Goal: Task Accomplishment & Management: Use online tool/utility

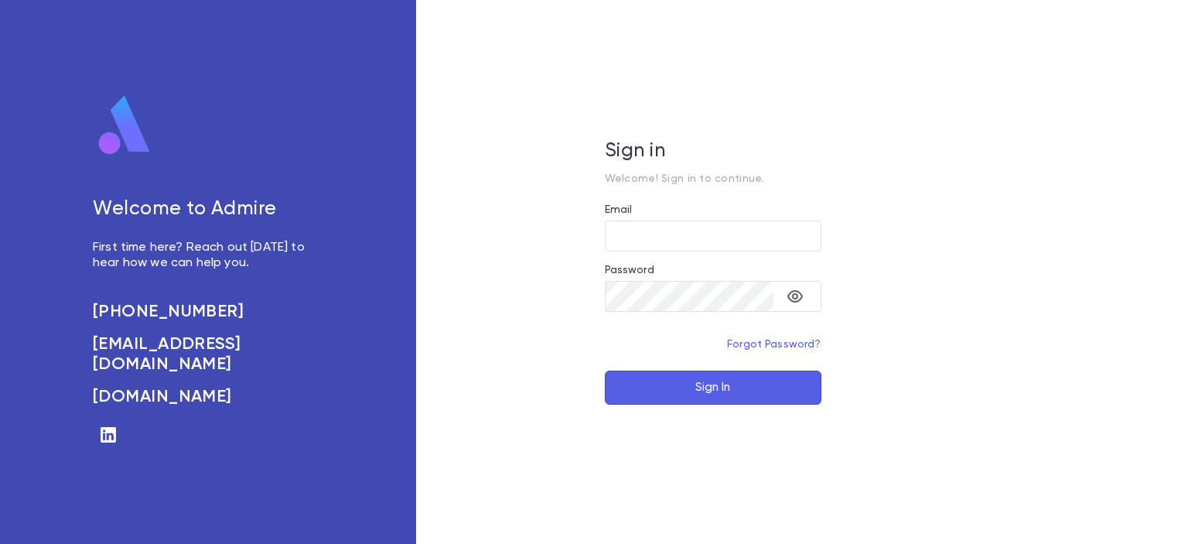
click at [24, 106] on div "Welcome to Admire First time here? Reach out [DATE] to hear how we can help you…" at bounding box center [208, 272] width 416 height 544
type input "**********"
click at [706, 382] on button "Sign In" at bounding box center [713, 388] width 217 height 34
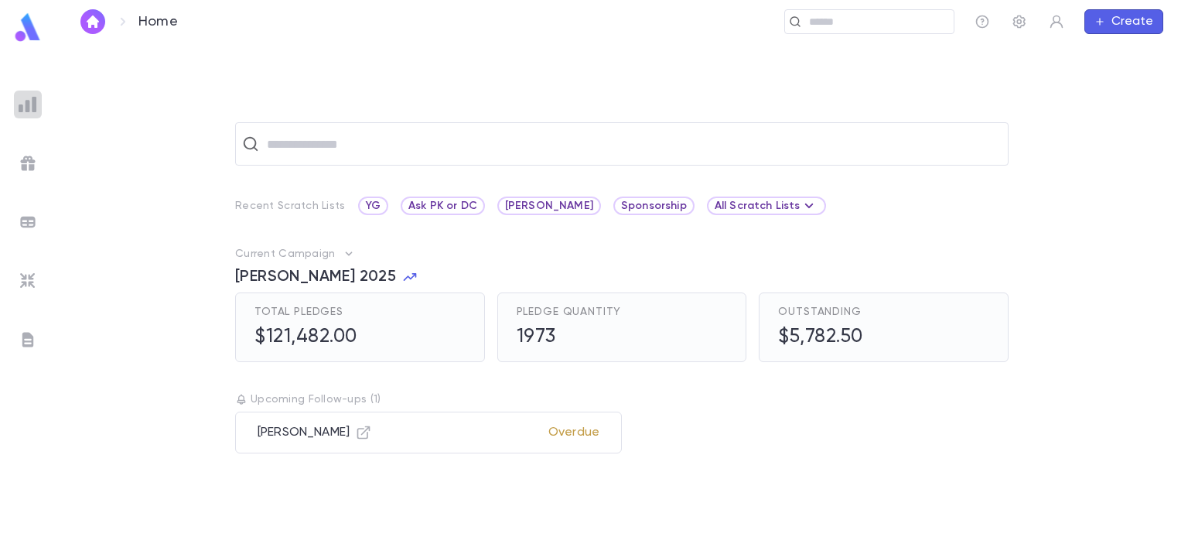
click at [28, 108] on img at bounding box center [28, 104] width 19 height 19
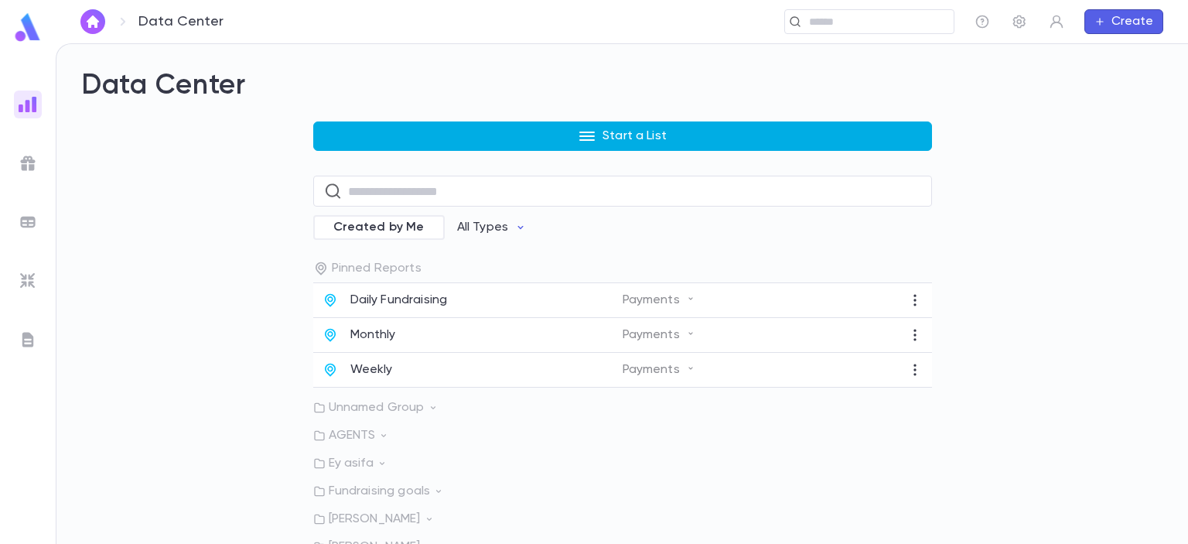
click at [573, 130] on button "Start a List" at bounding box center [622, 135] width 619 height 29
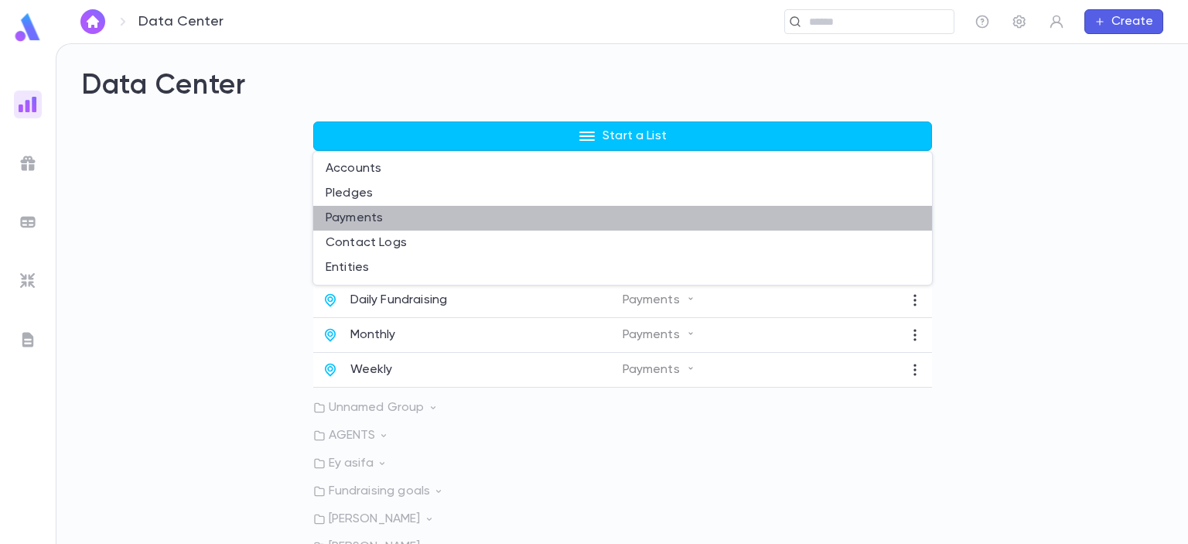
click at [420, 213] on li "Payments" at bounding box center [622, 218] width 619 height 25
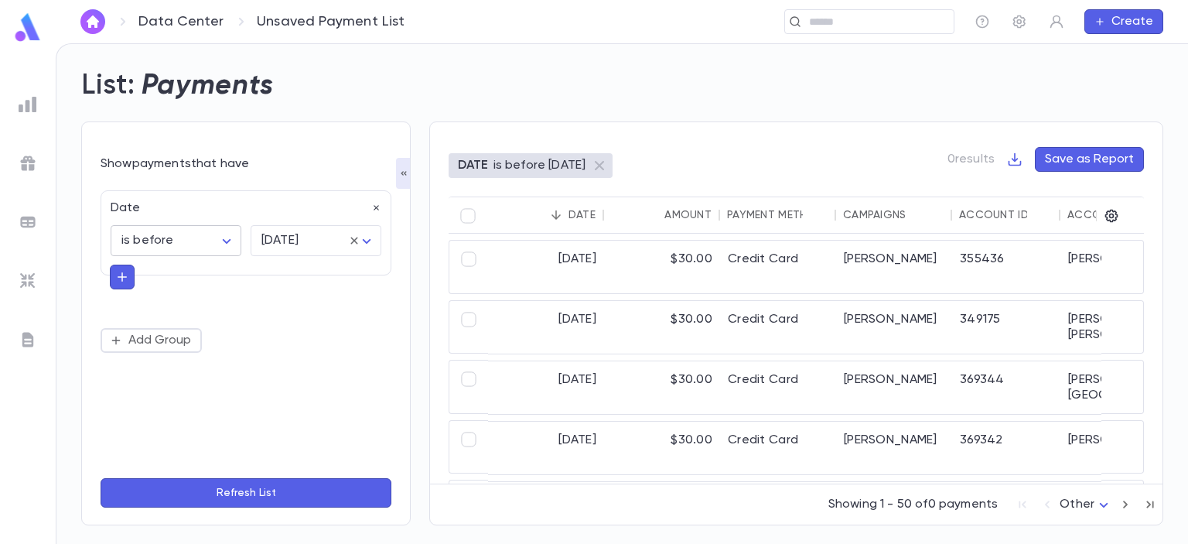
click at [231, 236] on body "Data Center Unsaved Payment List ​ Create List: Payments Show payments that hav…" at bounding box center [594, 293] width 1188 height 501
click at [372, 214] on div at bounding box center [594, 272] width 1188 height 544
click at [260, 244] on body "Data Center Unsaved Payment List ​ Create List: Payments Show payments that hav…" at bounding box center [594, 293] width 1188 height 501
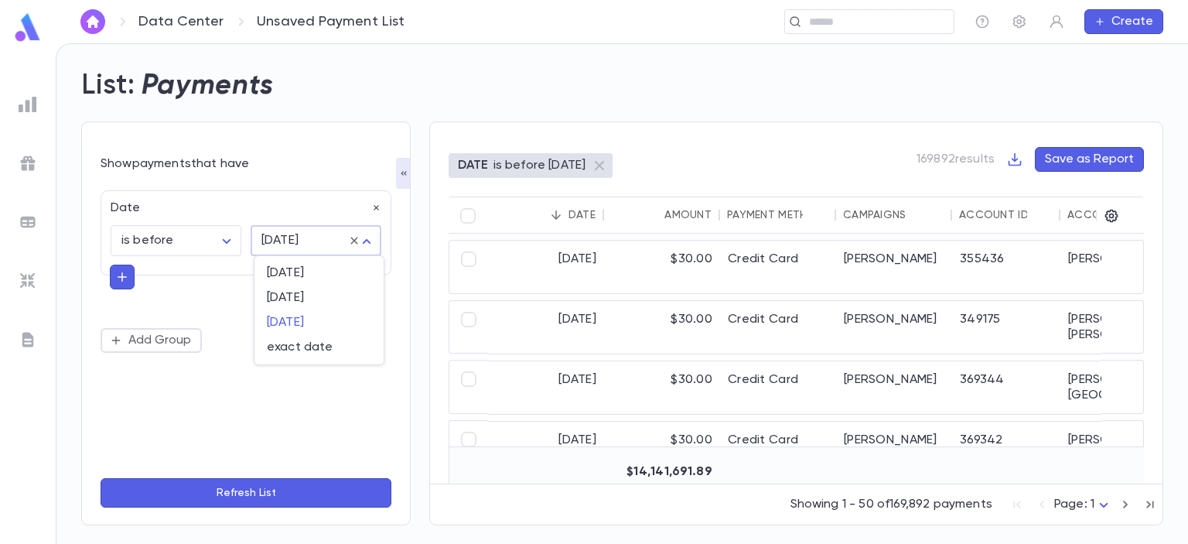
click at [350, 241] on div at bounding box center [594, 272] width 1188 height 544
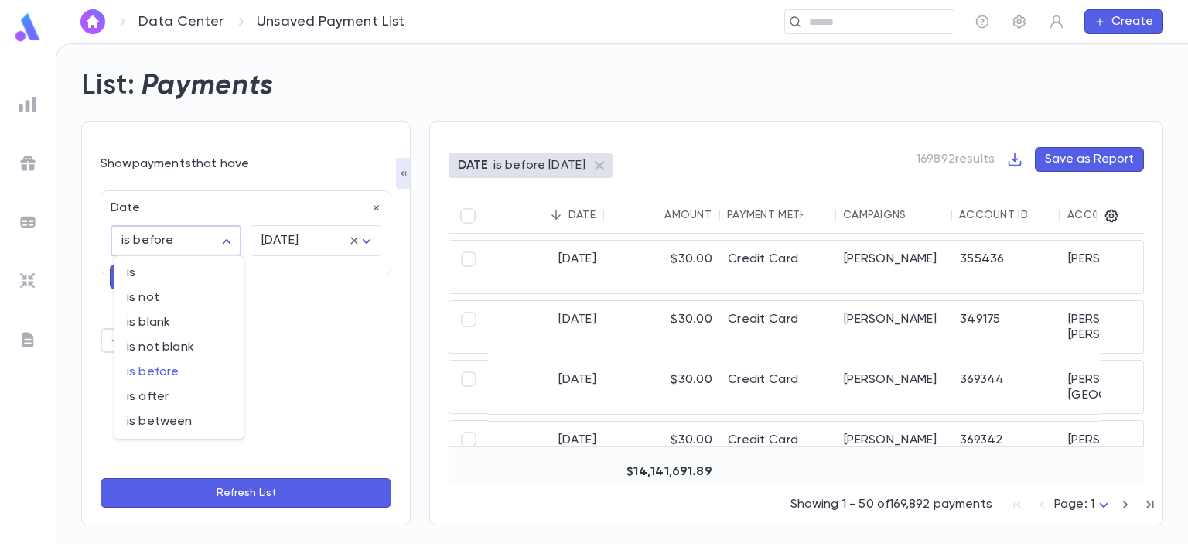
click at [214, 241] on body "Data Center Unsaved Payment List ​ Create List: Payments Show payments that hav…" at bounding box center [594, 293] width 1188 height 501
click at [165, 275] on span "is" at bounding box center [179, 272] width 104 height 15
type input "******"
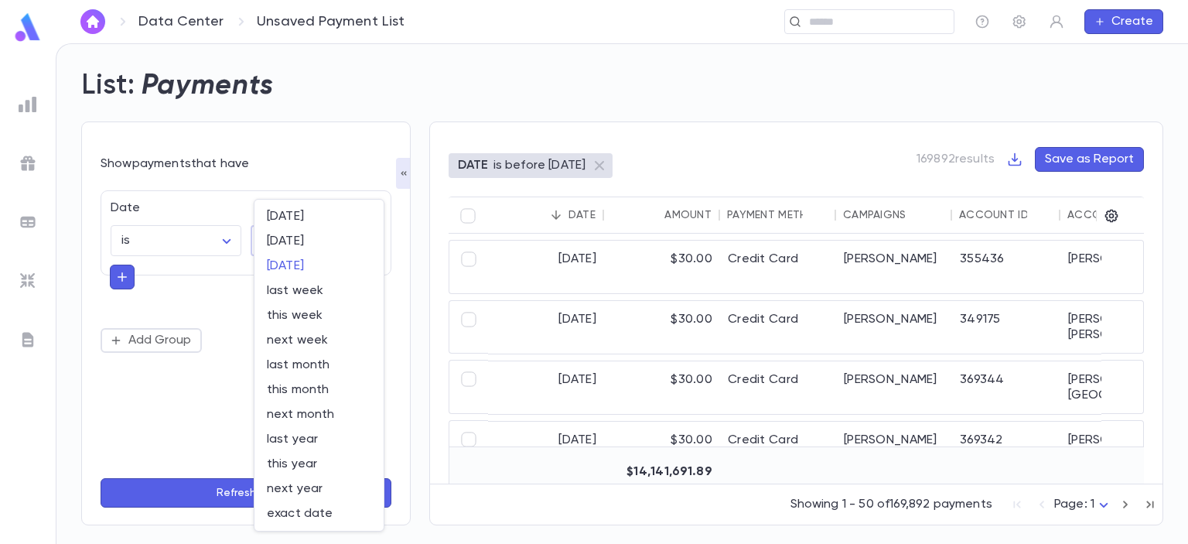
click at [345, 241] on body "Data Center Unsaved Payment List ​ Create List: Payments Show payments that hav…" at bounding box center [594, 293] width 1188 height 501
click at [309, 467] on span "this year" at bounding box center [319, 463] width 104 height 15
type input "********"
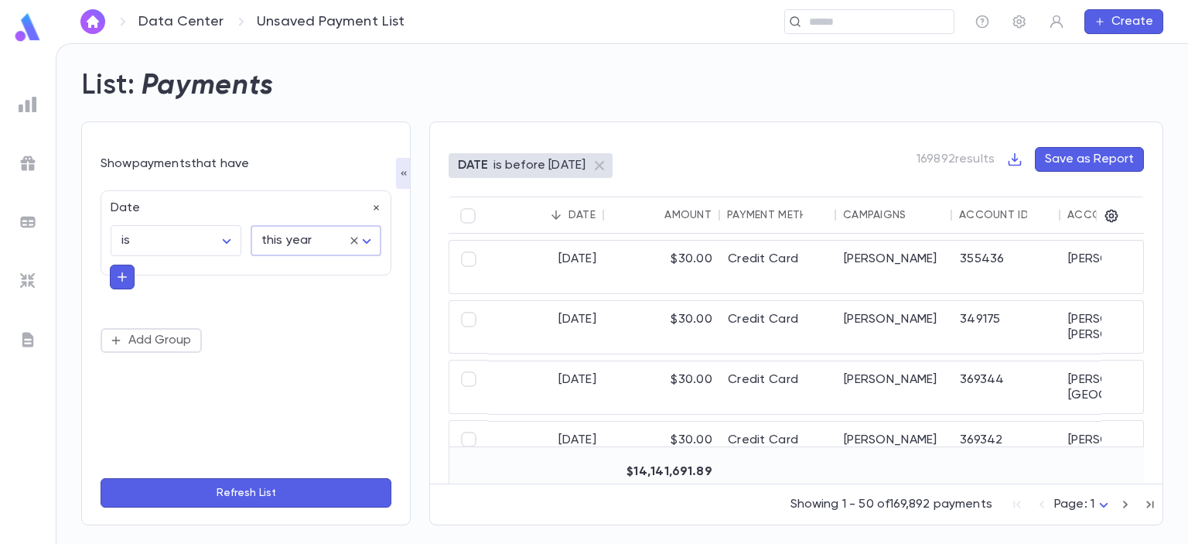
click at [252, 492] on button "Refresh List" at bounding box center [246, 492] width 291 height 29
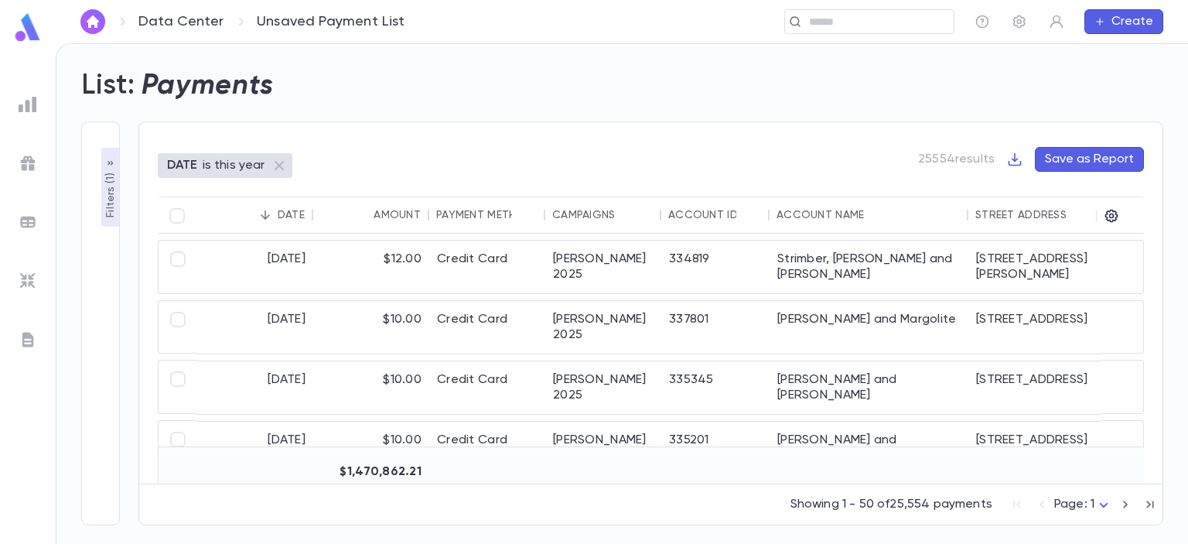
click at [267, 208] on icon "Sort" at bounding box center [265, 215] width 14 height 14
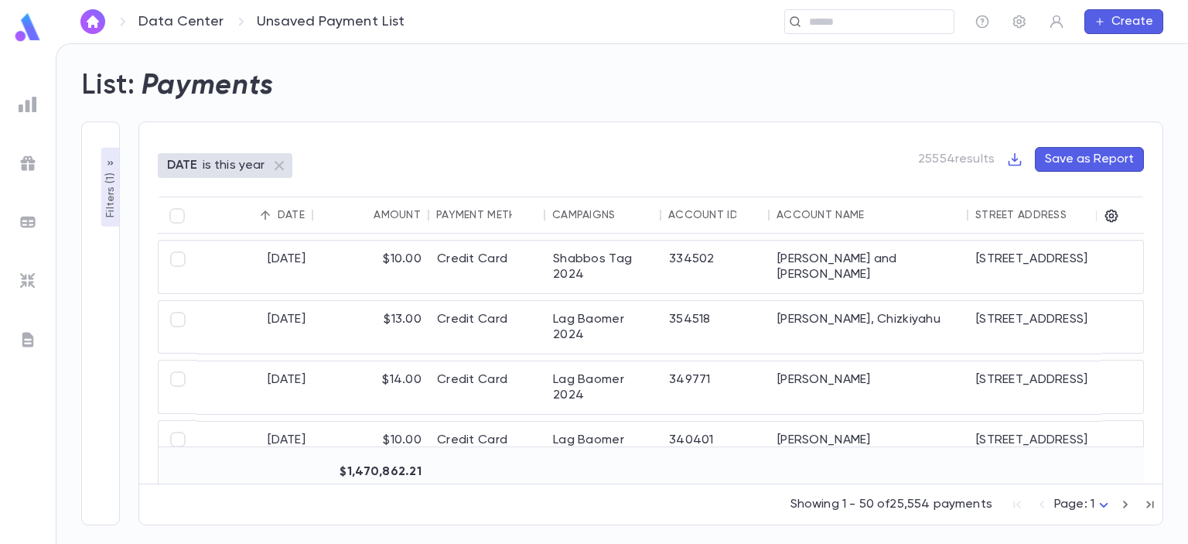
click at [267, 208] on icon "Sort" at bounding box center [265, 215] width 14 height 14
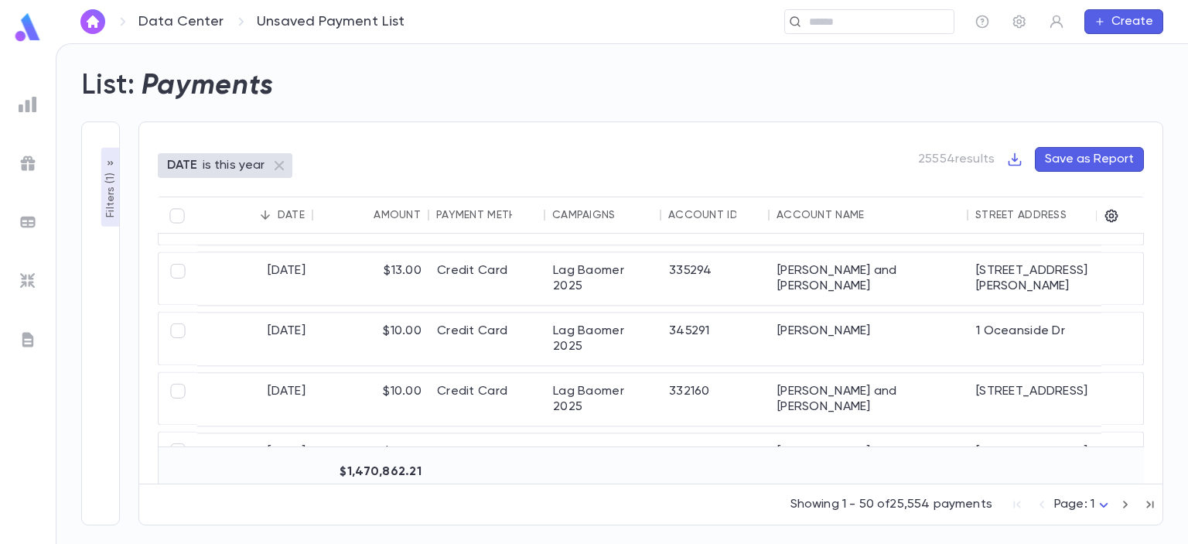
scroll to position [2205, 0]
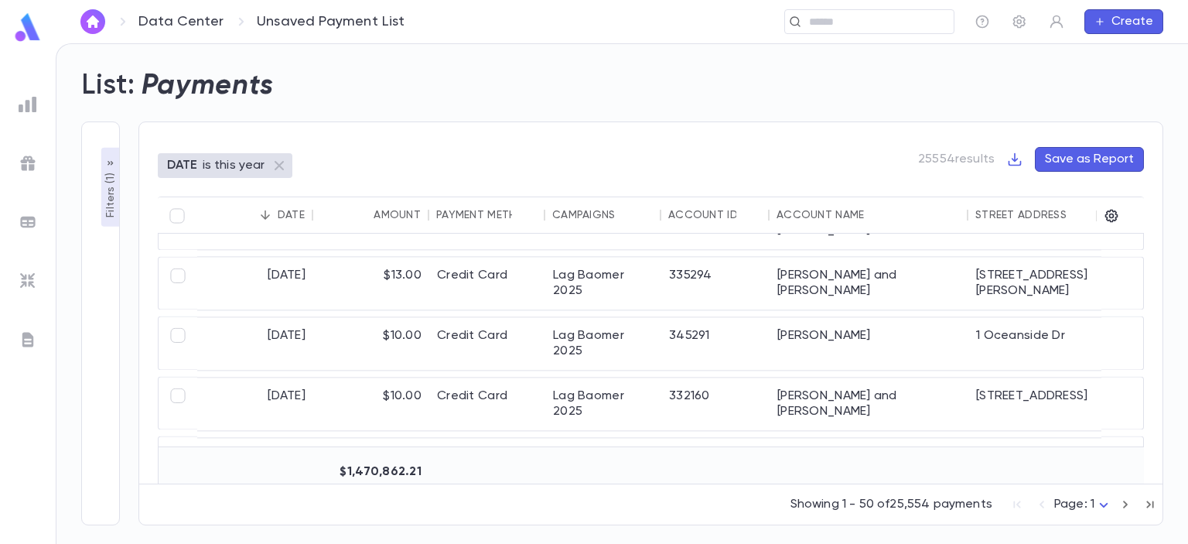
click at [1082, 156] on button "Save as Report" at bounding box center [1089, 159] width 109 height 25
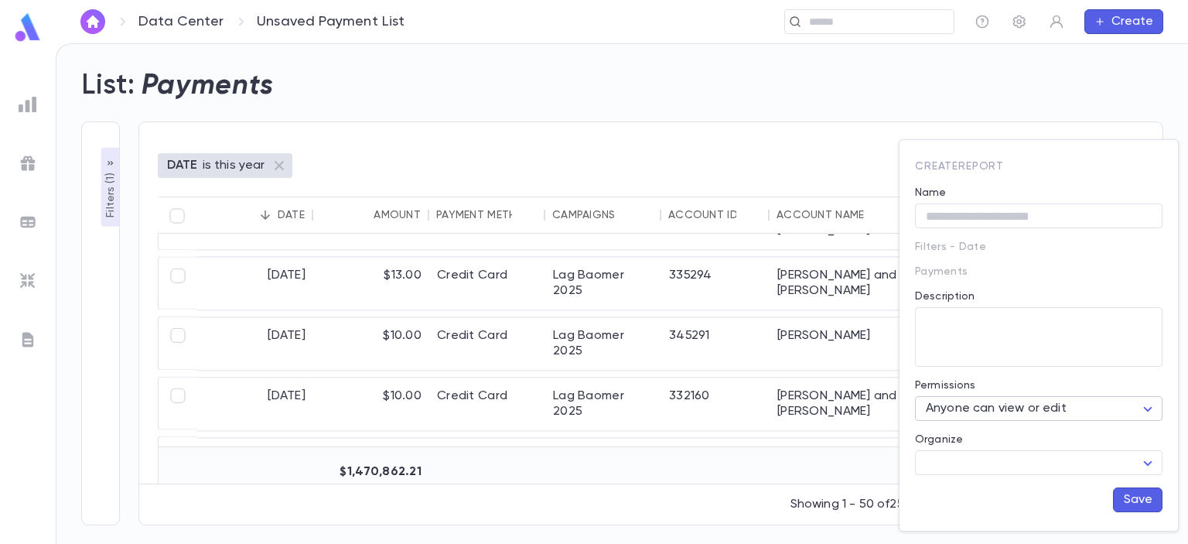
click at [1003, 417] on body "Data Center Unsaved Payment List ​ Create List: Payments Filters ( 1 ) Show pay…" at bounding box center [594, 293] width 1188 height 501
click at [970, 480] on span "Only owner can view or edit" at bounding box center [1042, 487] width 221 height 15
type input "**********"
click at [975, 457] on body "Data Center Unsaved Payment List ​ Create List: Payments Filters ( 1 ) Show pay…" at bounding box center [594, 293] width 1188 height 501
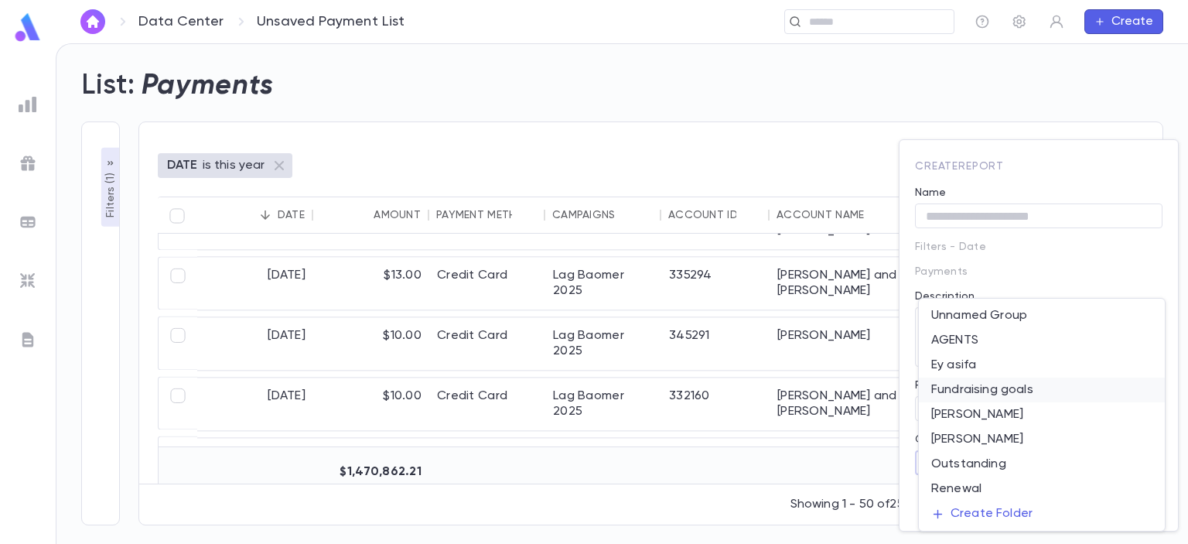
click at [973, 392] on li "Fundraising goals" at bounding box center [1042, 390] width 246 height 25
type input "**********"
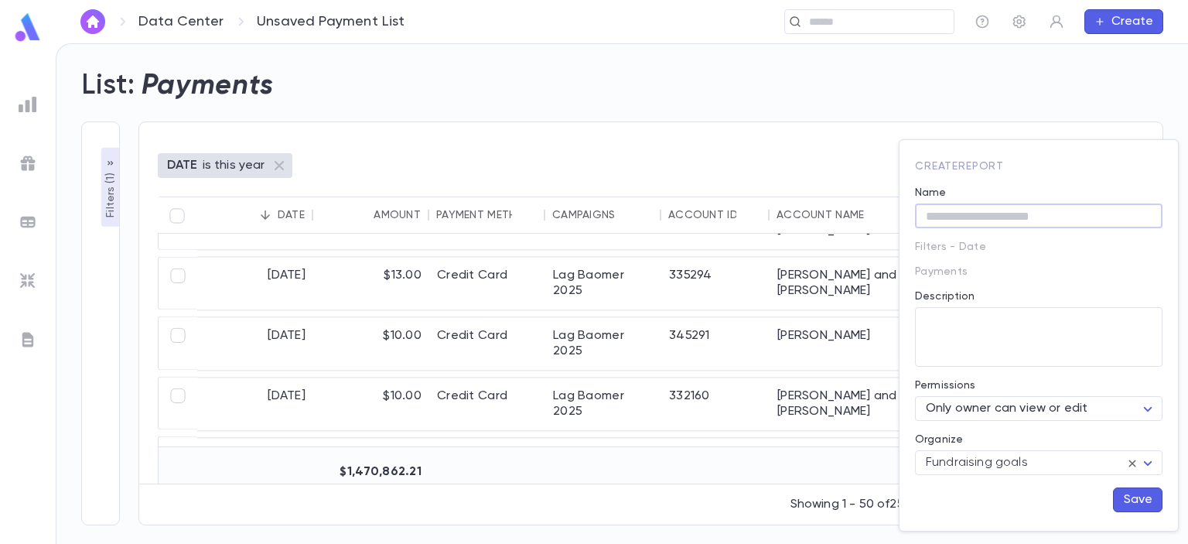
click at [990, 207] on input "Name" at bounding box center [1039, 216] width 248 height 24
type input "**********"
click at [1137, 500] on button "Save" at bounding box center [1138, 499] width 50 height 25
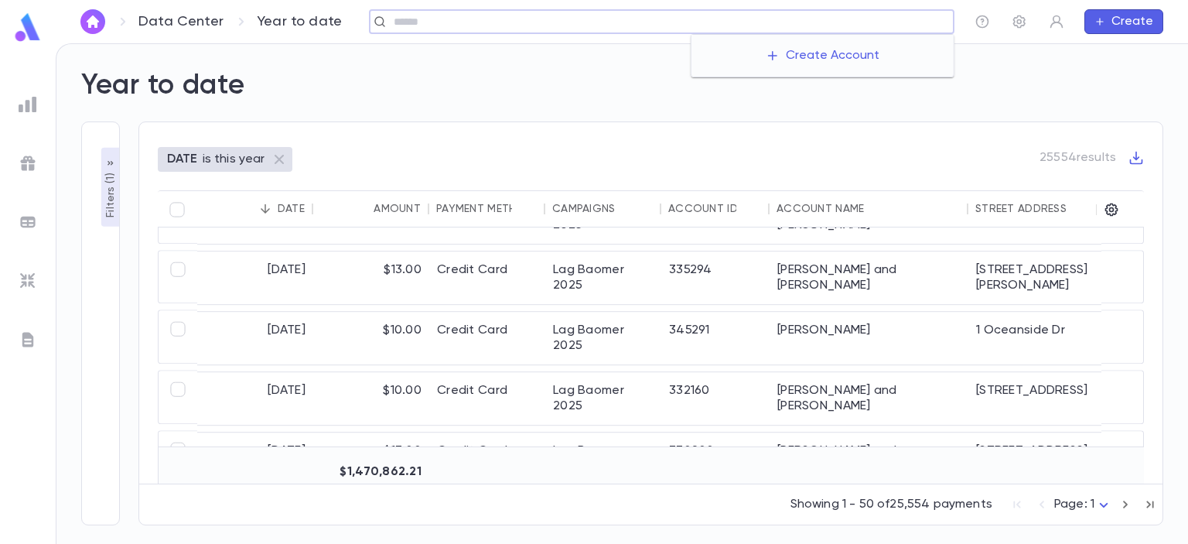
click at [857, 24] on input "text" at bounding box center [668, 22] width 559 height 15
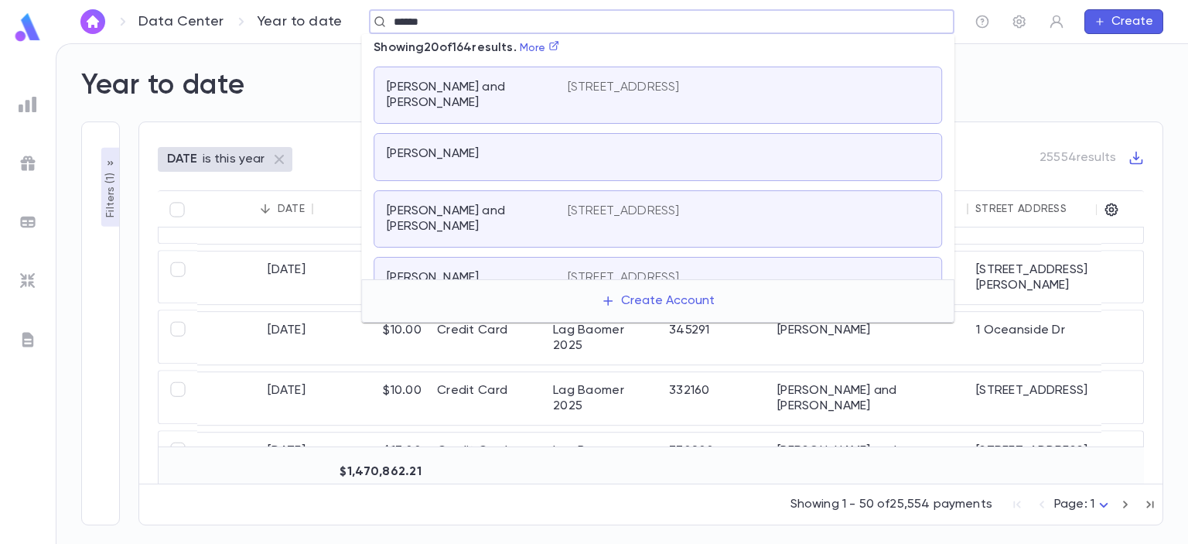
type input "******"
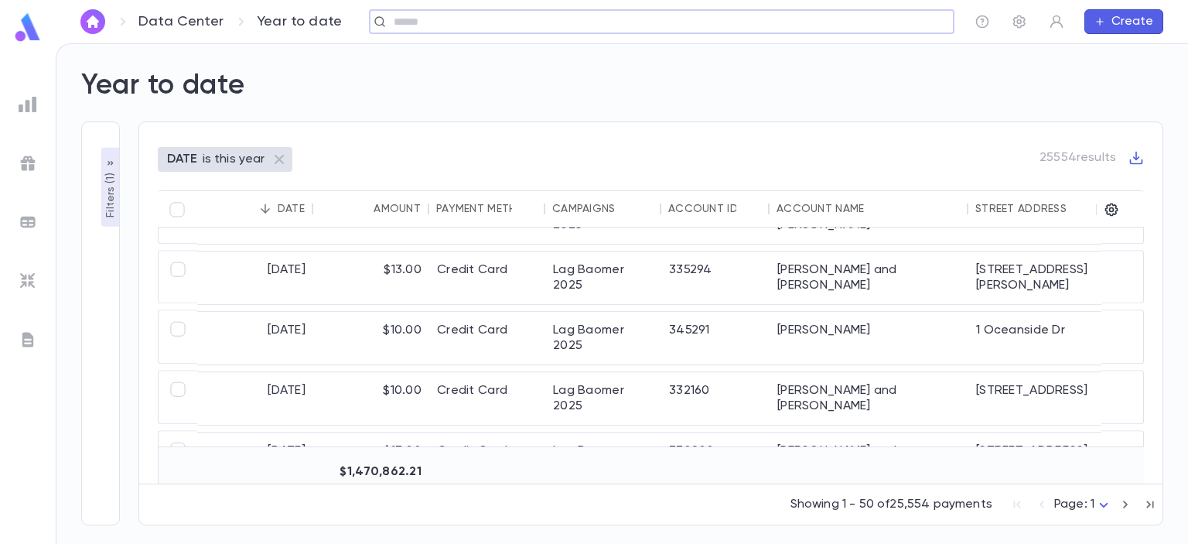
paste input "**********"
type input "**********"
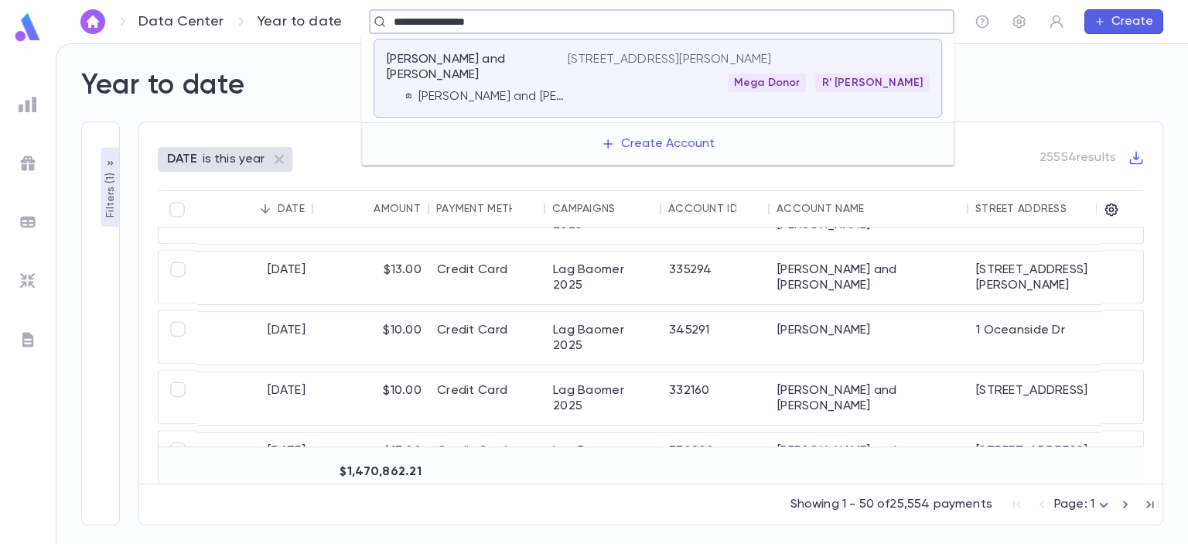
click at [597, 61] on p "[STREET_ADDRESS][PERSON_NAME]" at bounding box center [670, 59] width 204 height 15
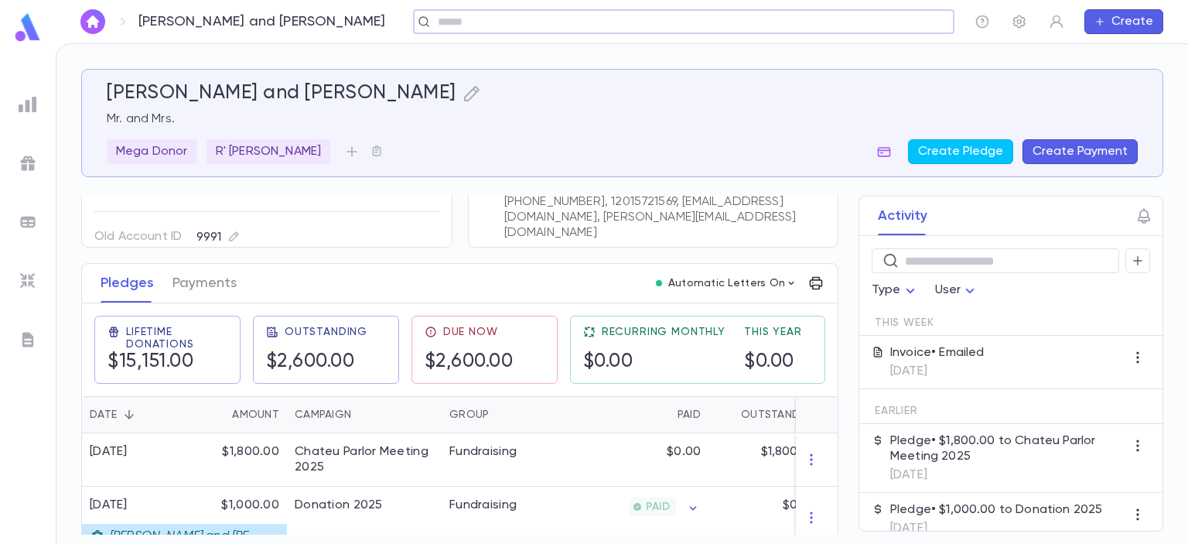
scroll to position [142, 0]
click at [195, 284] on button "Payments" at bounding box center [205, 284] width 64 height 39
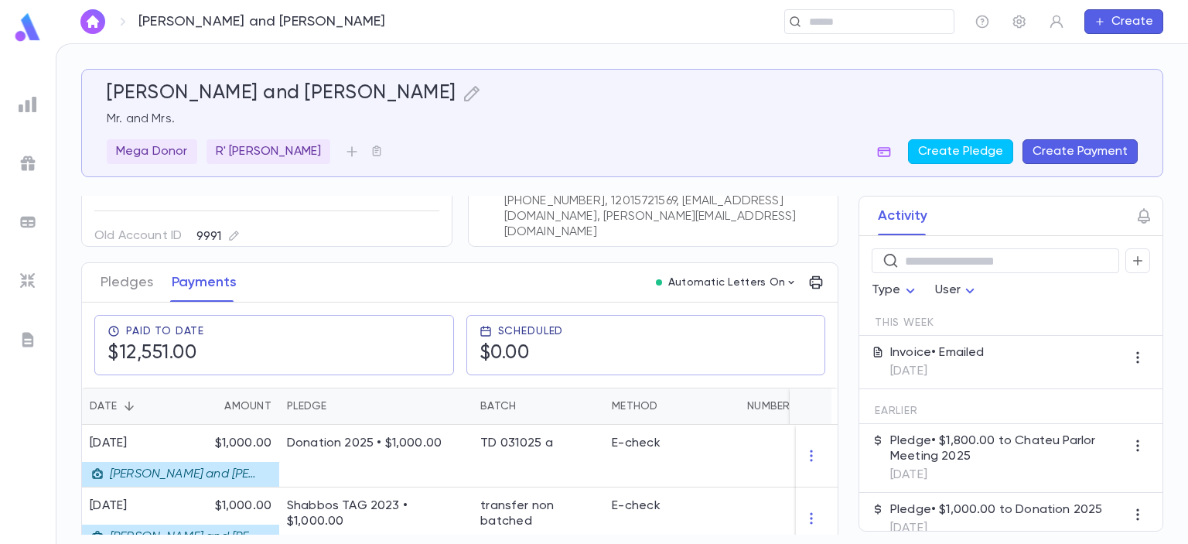
scroll to position [156, 0]
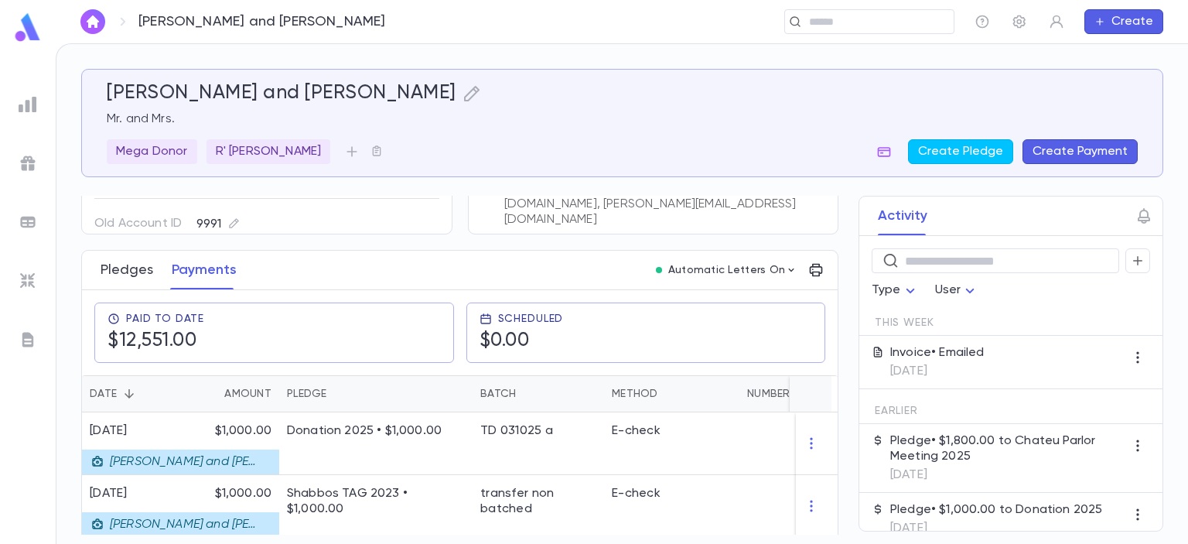
click at [121, 280] on button "Pledges" at bounding box center [127, 270] width 53 height 39
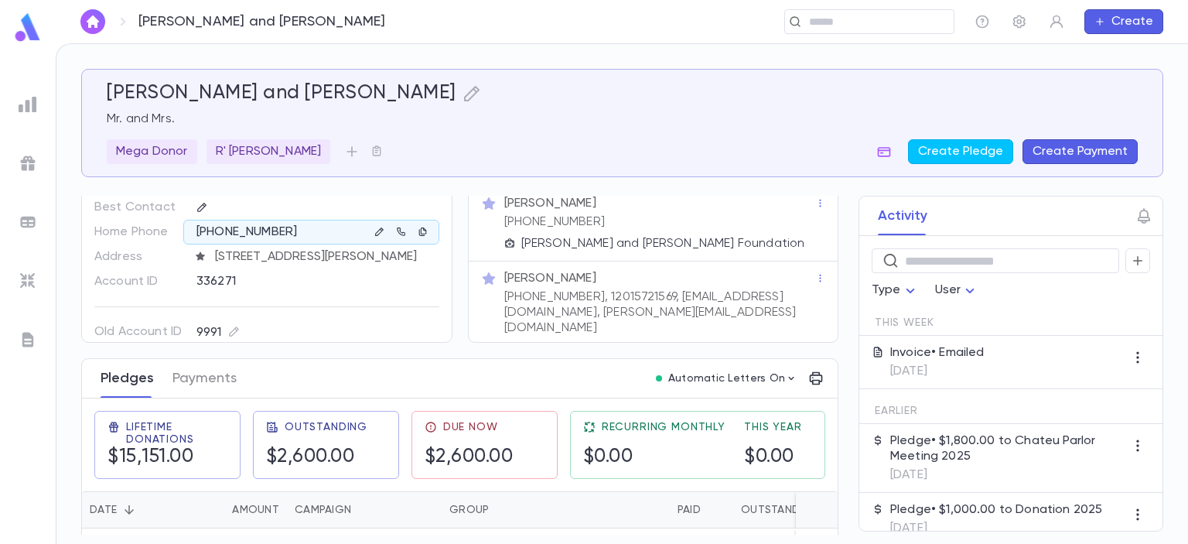
scroll to position [156, 0]
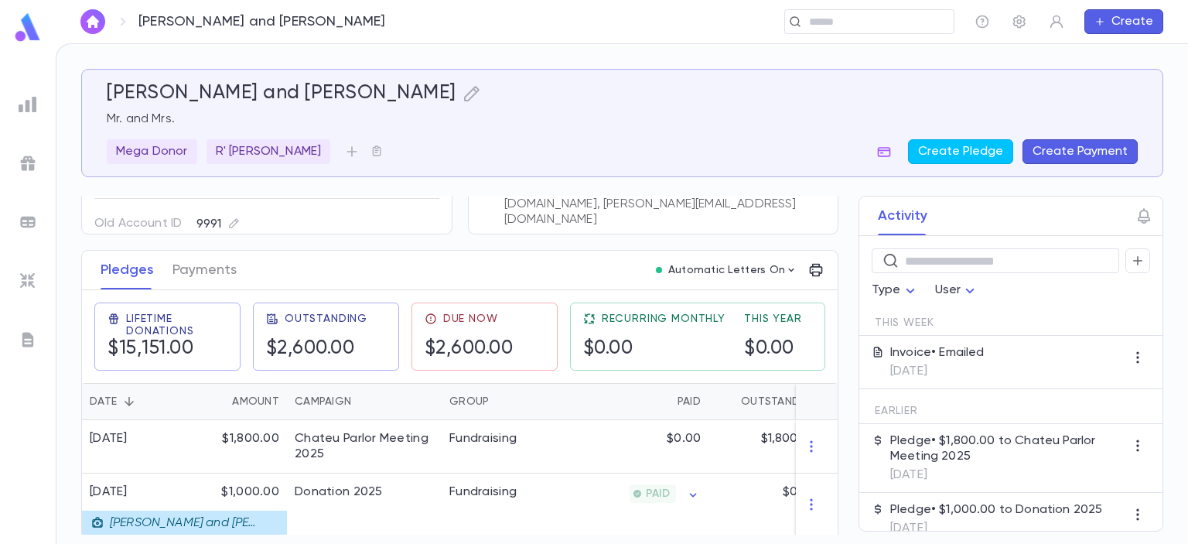
click at [33, 92] on div at bounding box center [28, 105] width 28 height 28
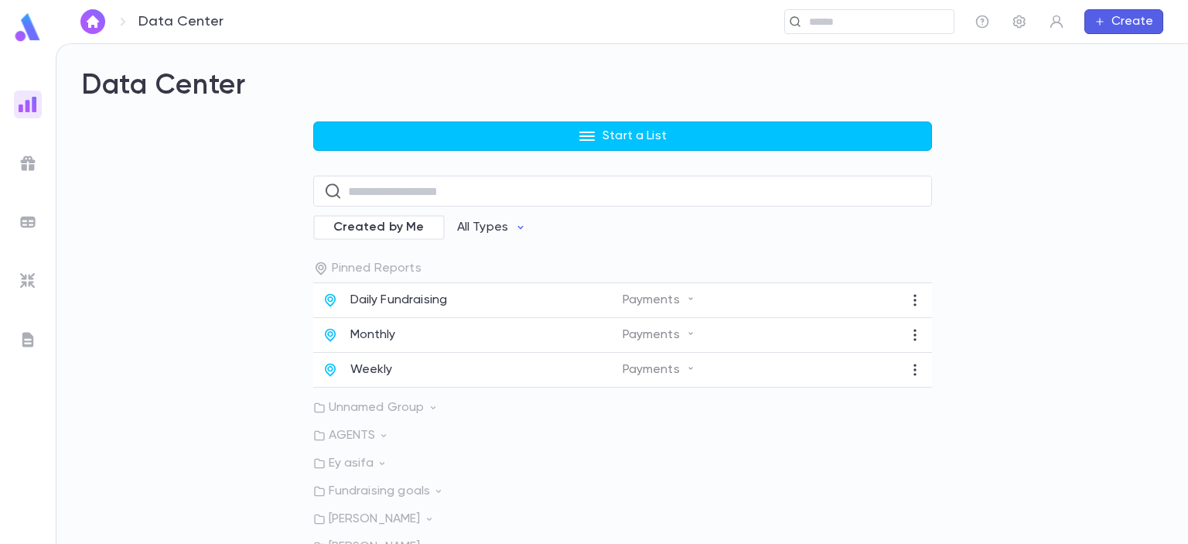
scroll to position [68, 0]
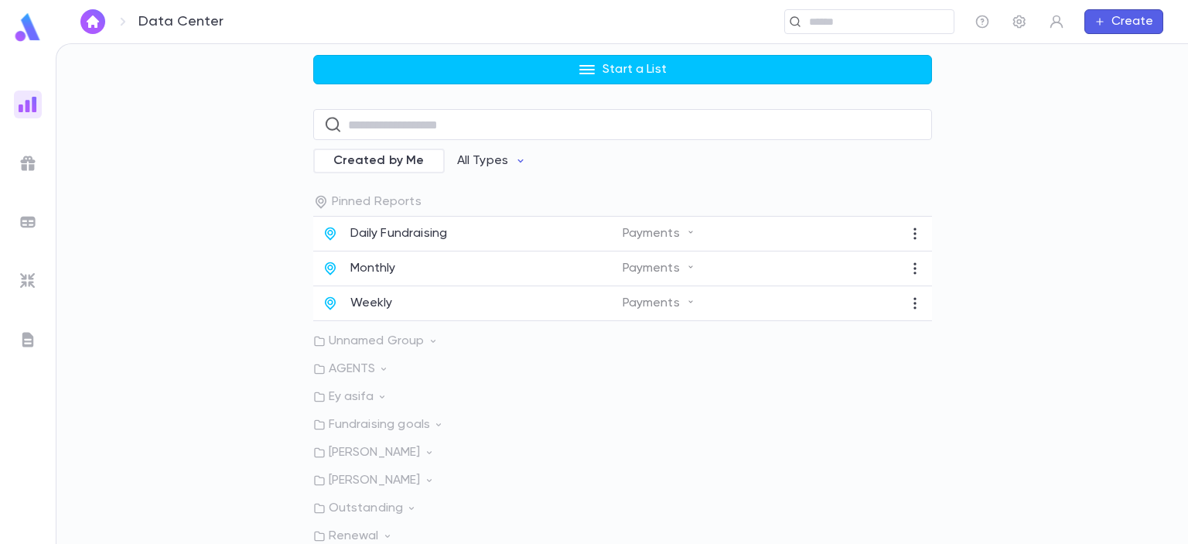
click at [395, 432] on div "Pinned Reports Daily Fundraising Payments Monthly Payments Weekly Payments Unna…" at bounding box center [622, 369] width 619 height 350
click at [434, 427] on icon at bounding box center [438, 424] width 11 height 11
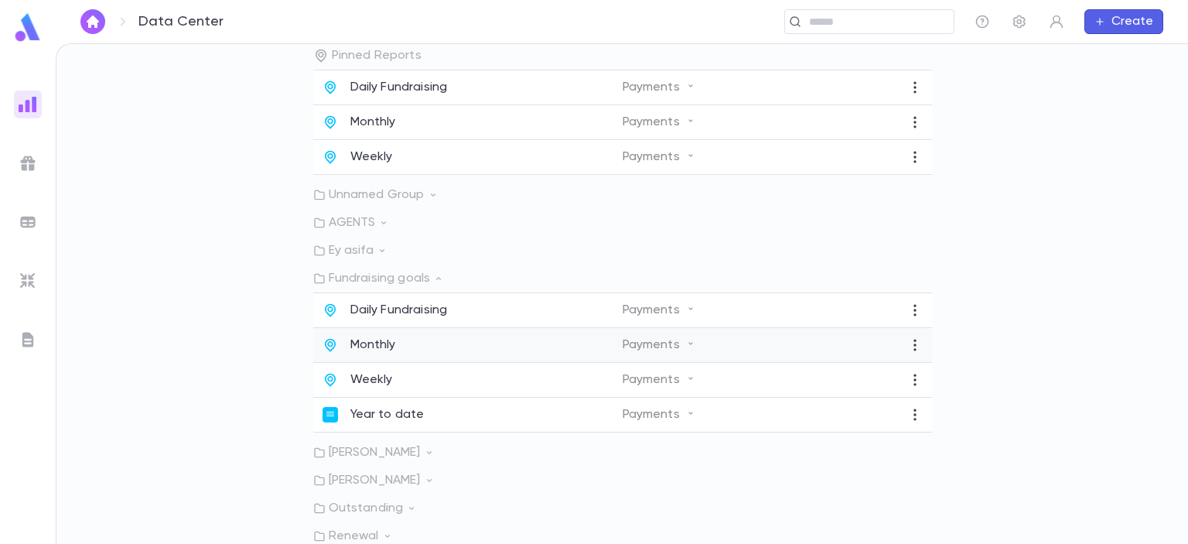
scroll to position [217, 0]
click at [908, 417] on icon "button" at bounding box center [915, 414] width 15 height 15
click at [935, 433] on li "Pin" at bounding box center [979, 439] width 142 height 25
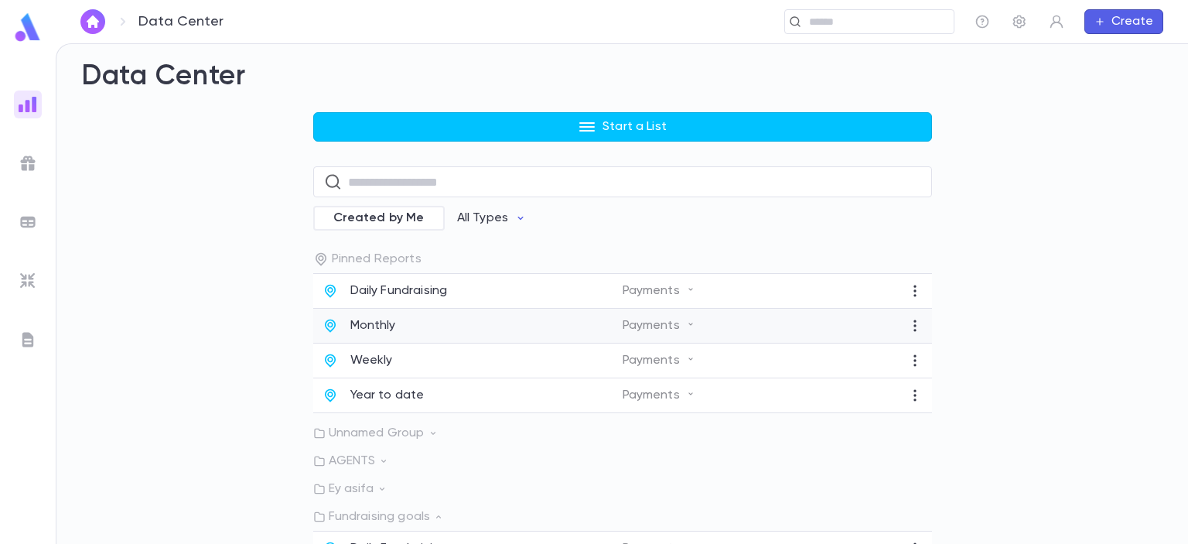
scroll to position [0, 0]
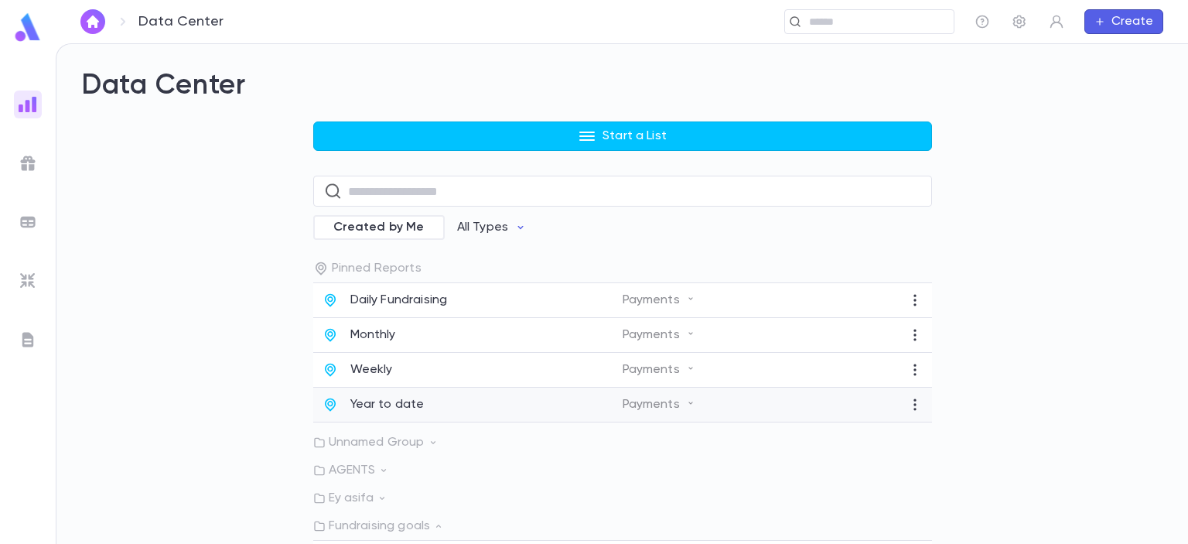
click at [848, 419] on div "Year to date Payments" at bounding box center [622, 405] width 619 height 35
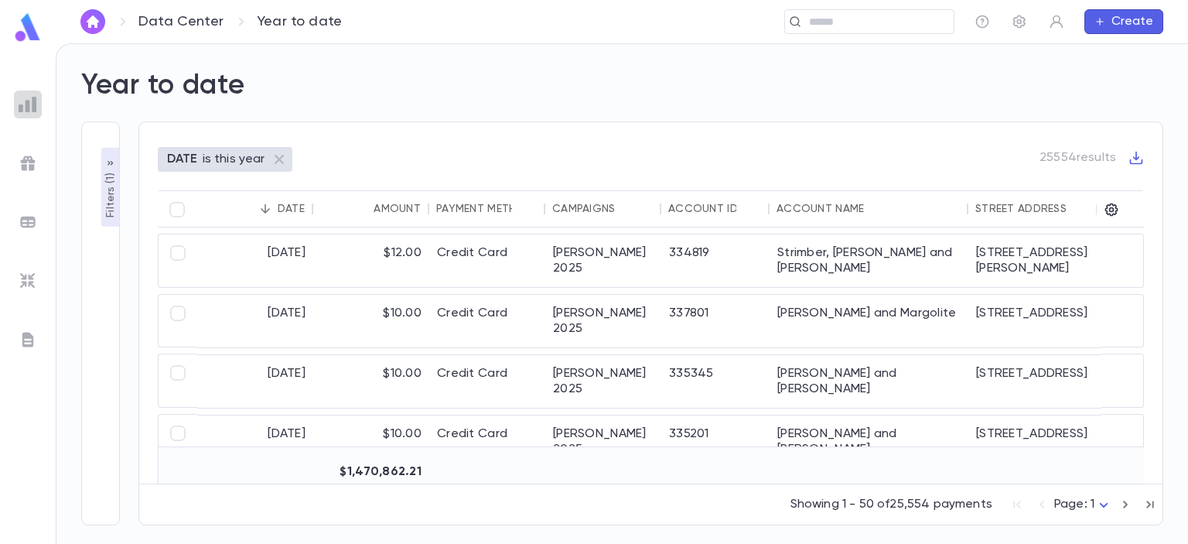
click at [33, 111] on img at bounding box center [28, 104] width 19 height 19
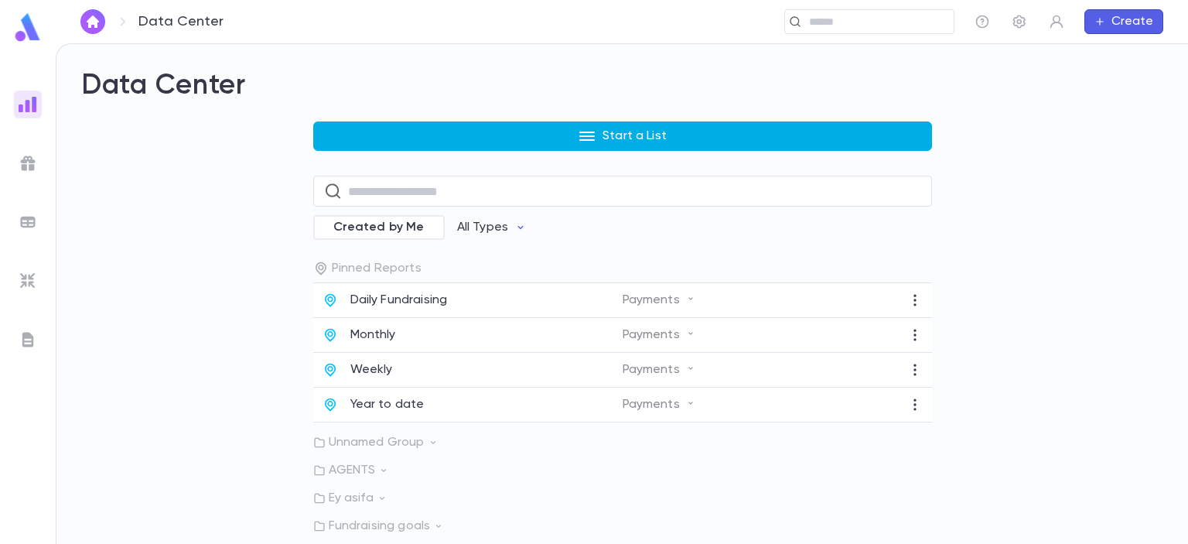
click at [486, 135] on button "Start a List" at bounding box center [622, 135] width 619 height 29
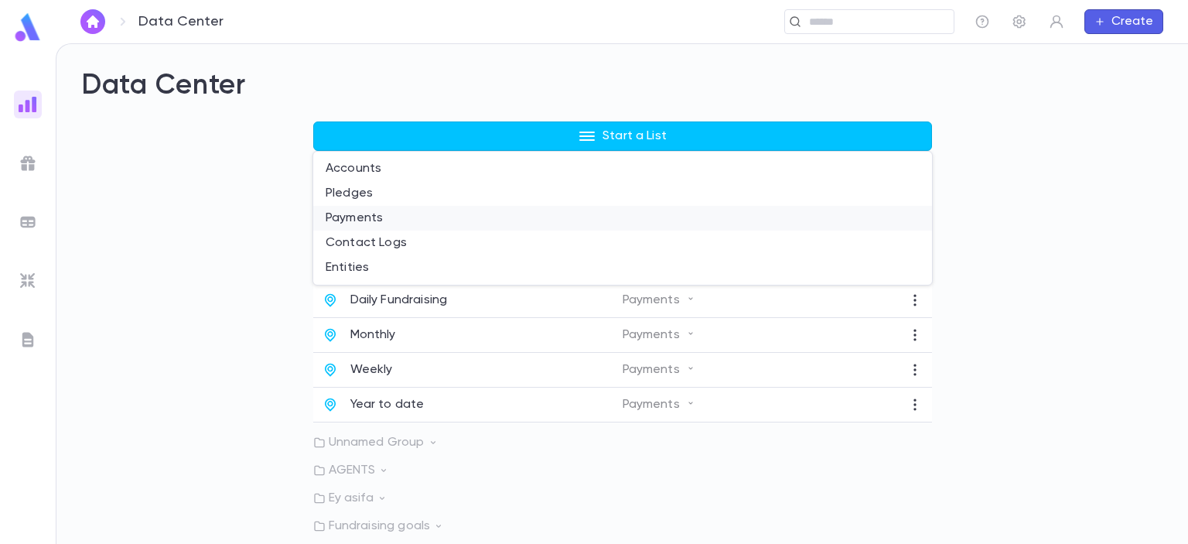
click at [405, 217] on li "Payments" at bounding box center [622, 218] width 619 height 25
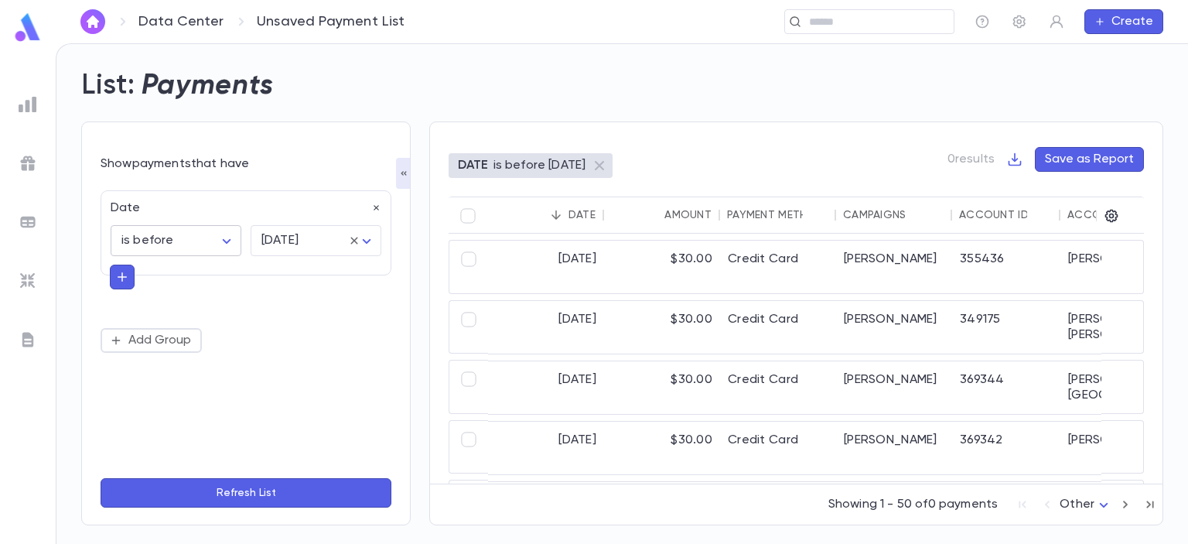
click at [159, 249] on body "Data Center Unsaved Payment List ​ Create List: Payments Show payments that hav…" at bounding box center [594, 293] width 1188 height 501
click at [152, 272] on span "is" at bounding box center [179, 272] width 104 height 15
type input "******"
click at [352, 234] on icon at bounding box center [354, 241] width 14 height 14
click at [368, 244] on body "Data Center Unsaved Payment List ​ Create List: Payments Show payments that hav…" at bounding box center [594, 293] width 1188 height 501
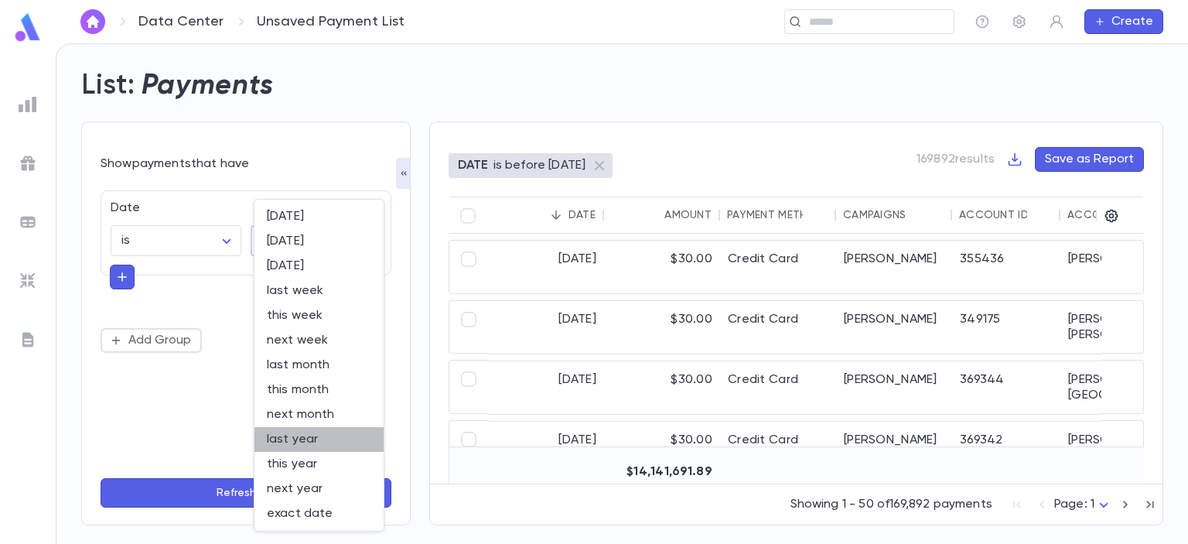
click at [316, 439] on span "last year" at bounding box center [319, 439] width 104 height 15
type input "********"
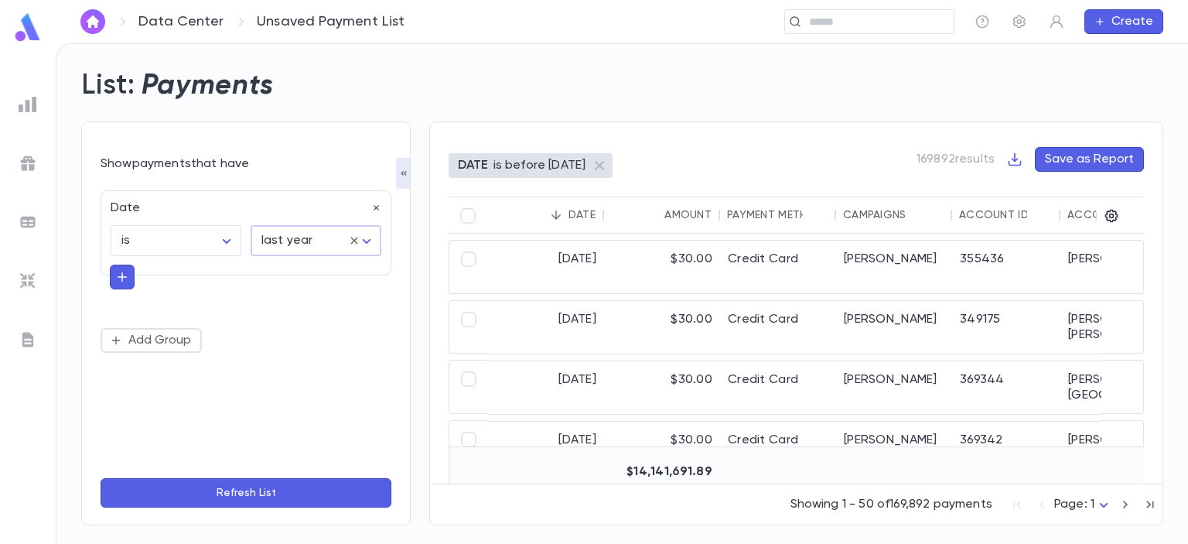
click at [351, 239] on icon at bounding box center [354, 241] width 14 height 14
click at [219, 241] on body "Data Center Unsaved Payment List ​ Create List: Payments Show payments that hav…" at bounding box center [594, 293] width 1188 height 501
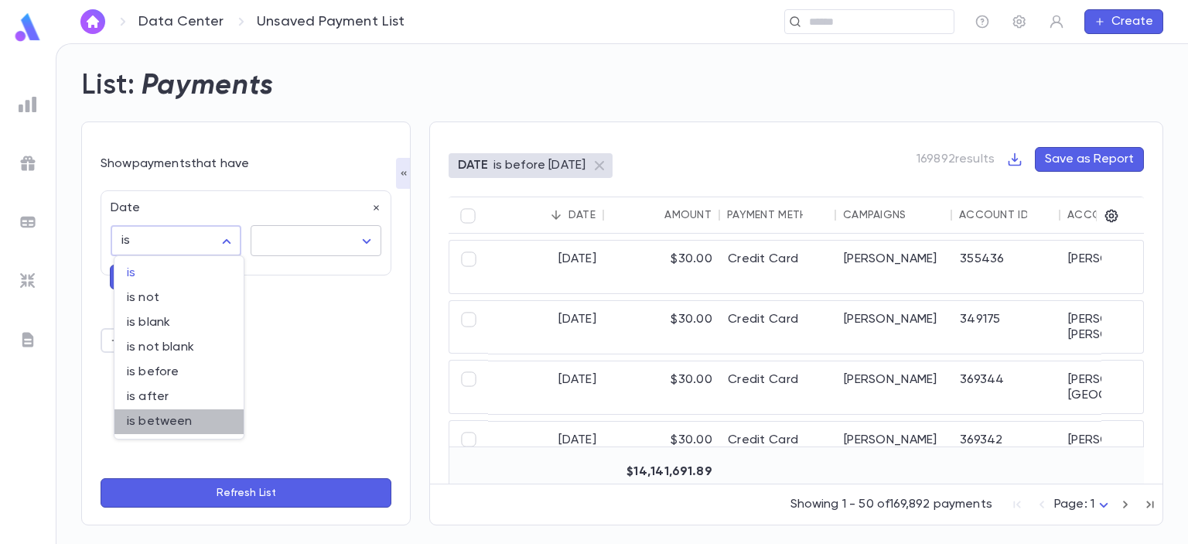
click at [176, 415] on span "is between" at bounding box center [179, 421] width 104 height 15
type input "*******"
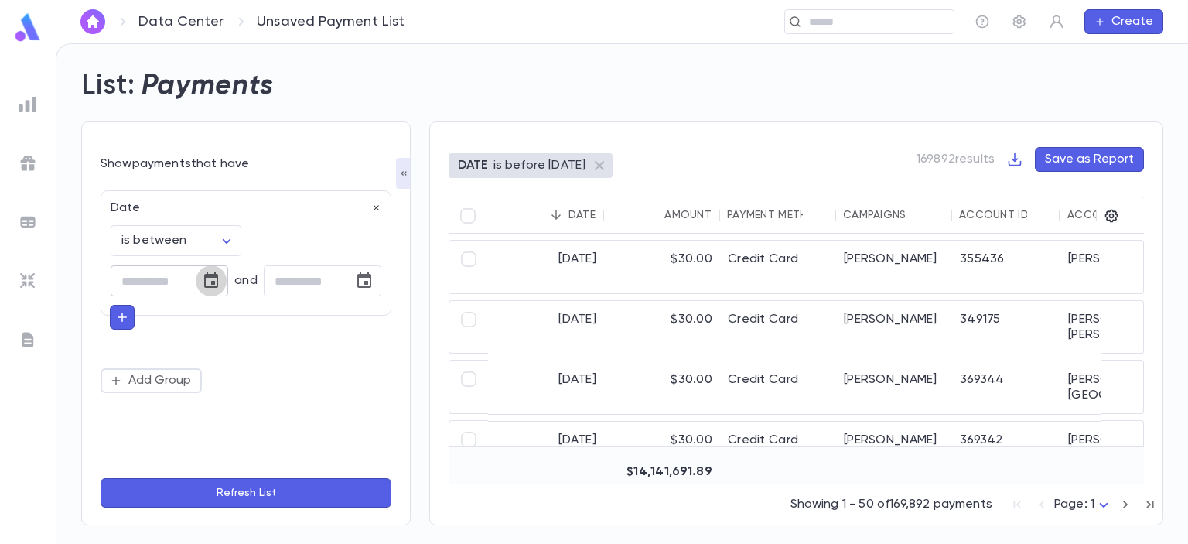
click at [210, 282] on icon "Choose date" at bounding box center [211, 281] width 19 height 19
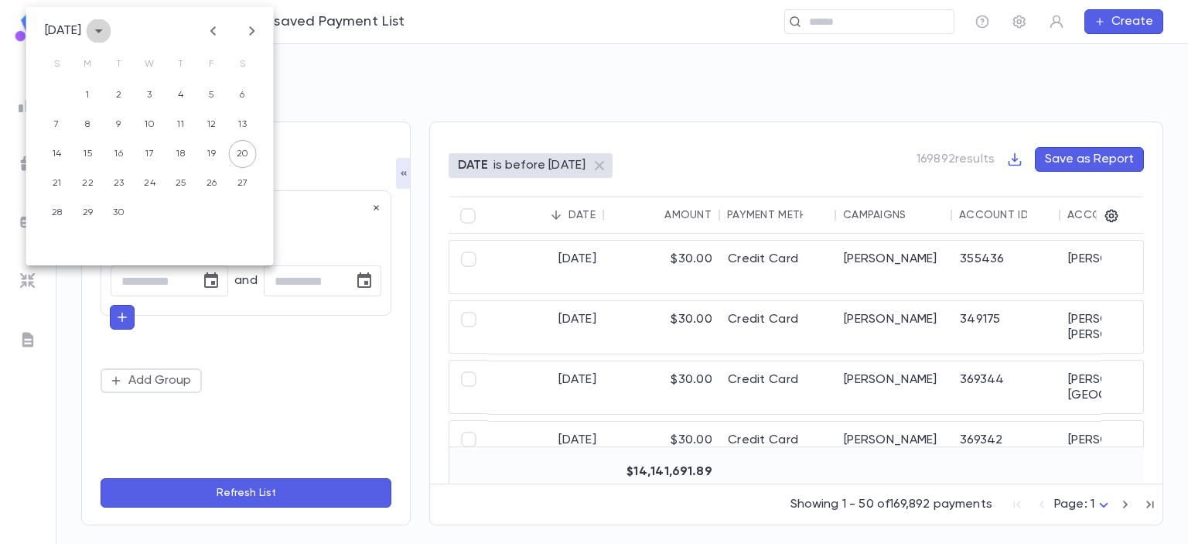
click at [108, 27] on icon "calendar view is open, switch to year view" at bounding box center [99, 31] width 19 height 19
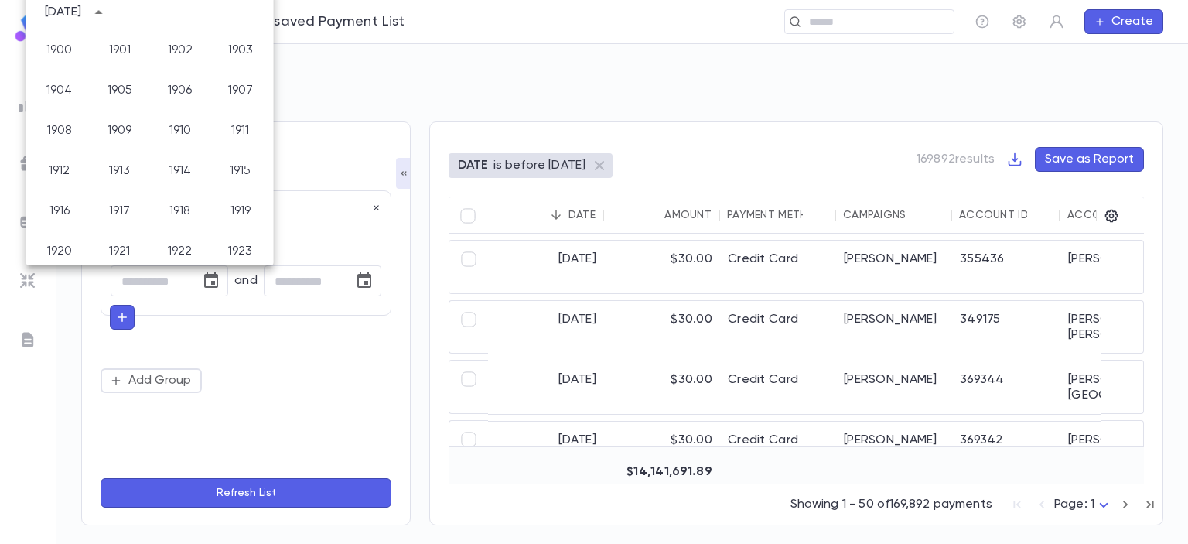
scroll to position [1150, 0]
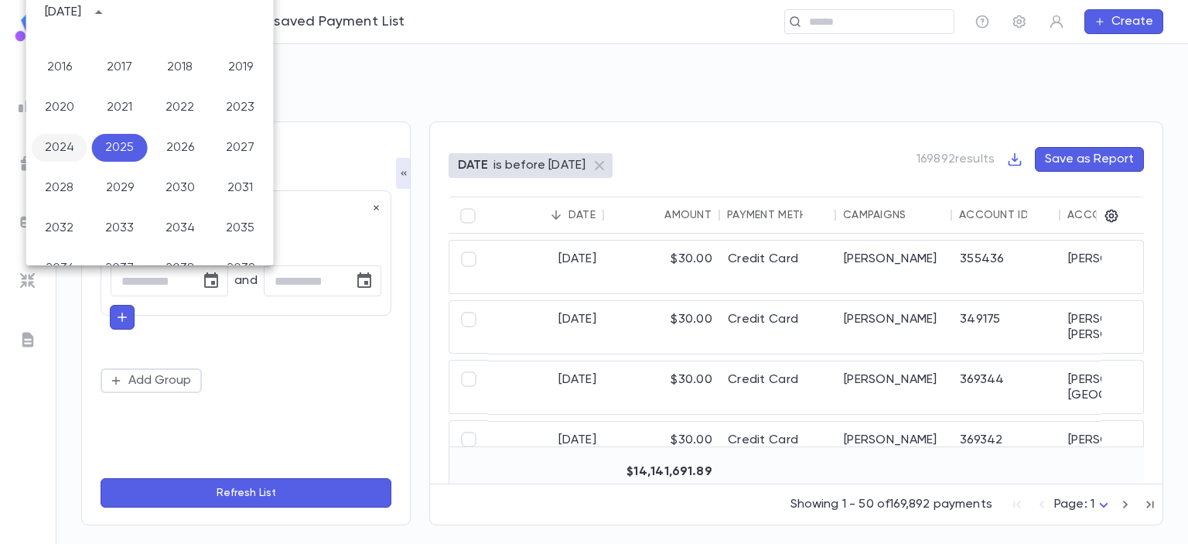
click at [70, 152] on button "2024" at bounding box center [60, 148] width 56 height 28
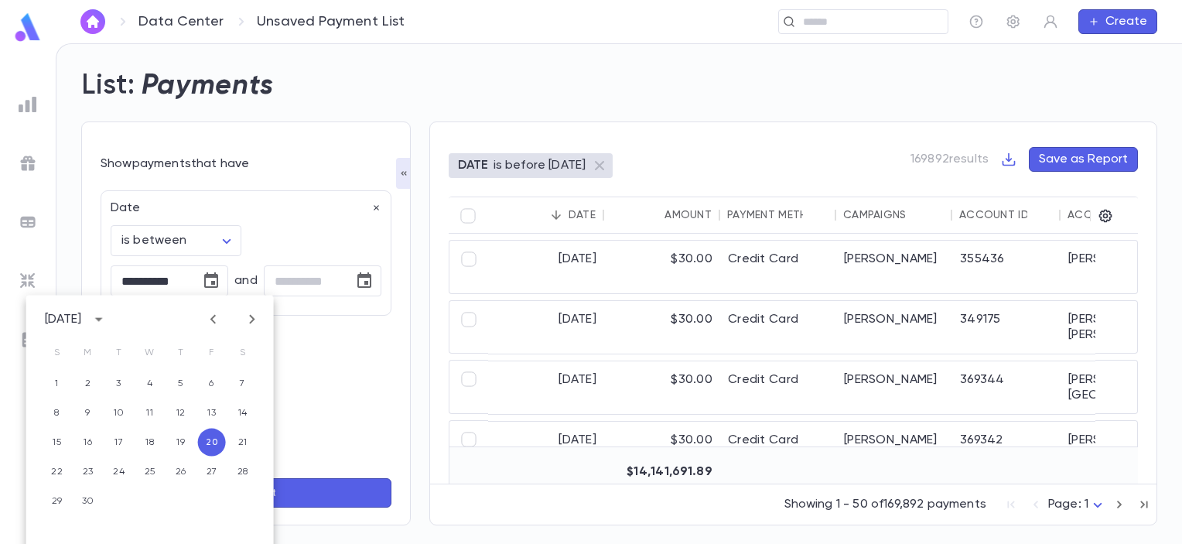
click at [211, 323] on icon "Previous month" at bounding box center [213, 319] width 19 height 19
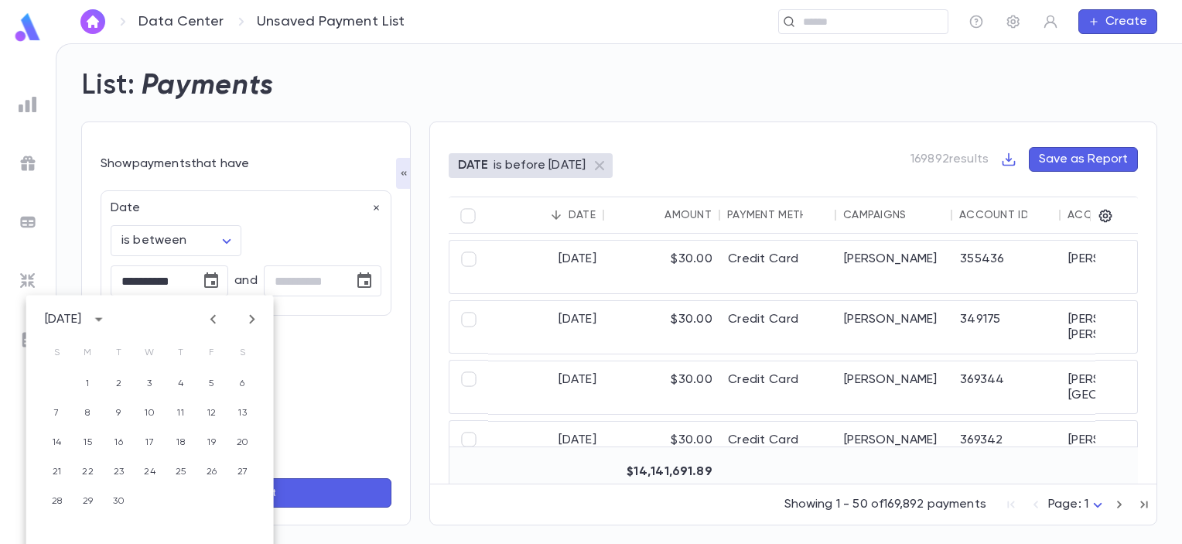
click at [211, 323] on icon "Previous month" at bounding box center [213, 319] width 19 height 19
click at [258, 316] on icon "Next month" at bounding box center [252, 319] width 19 height 19
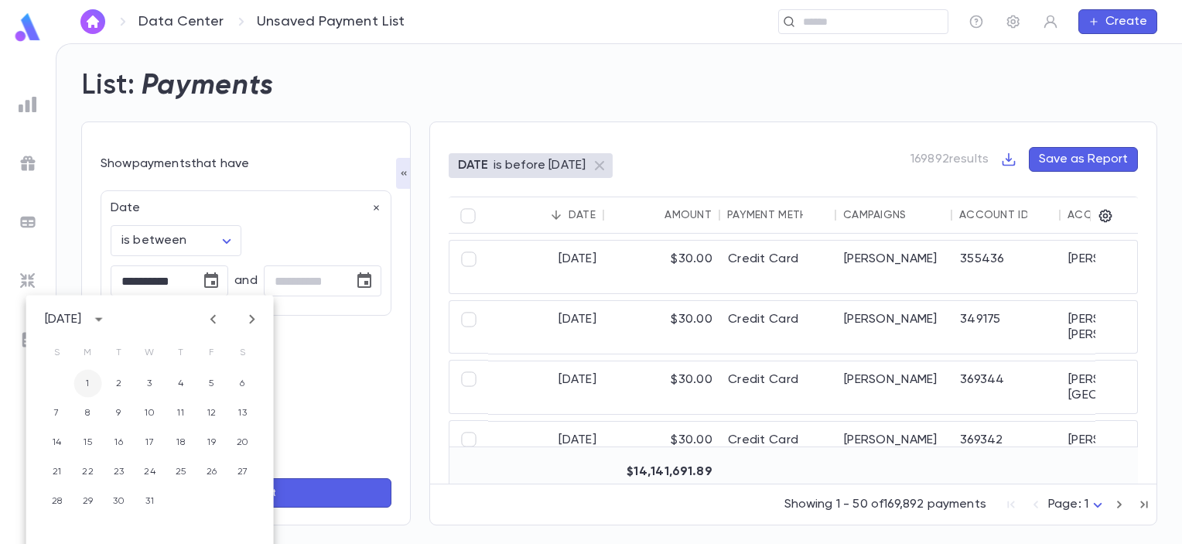
click at [93, 371] on button "1" at bounding box center [88, 384] width 28 height 28
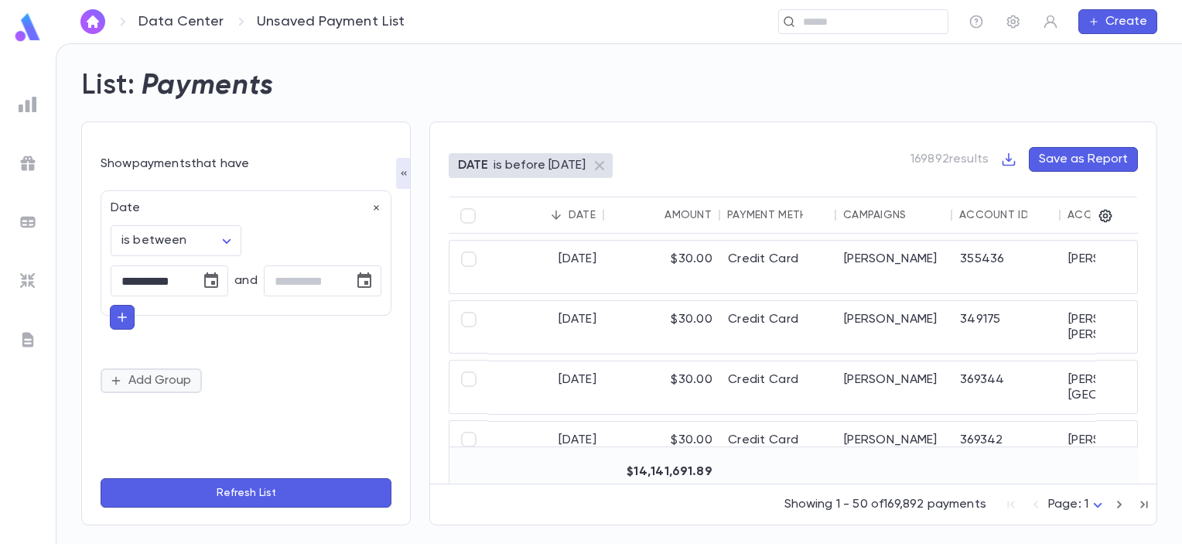
type input "**********"
click at [331, 290] on input "tel" at bounding box center [303, 281] width 79 height 30
click at [362, 282] on icon "Choose date" at bounding box center [364, 281] width 19 height 19
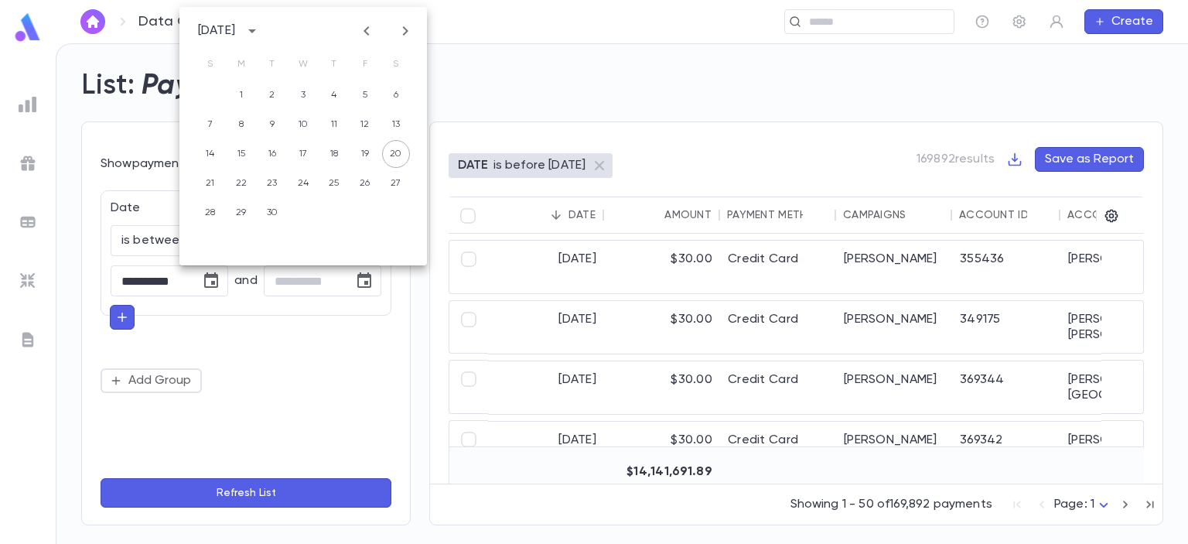
click at [377, 30] on button "Previous month" at bounding box center [366, 31] width 25 height 25
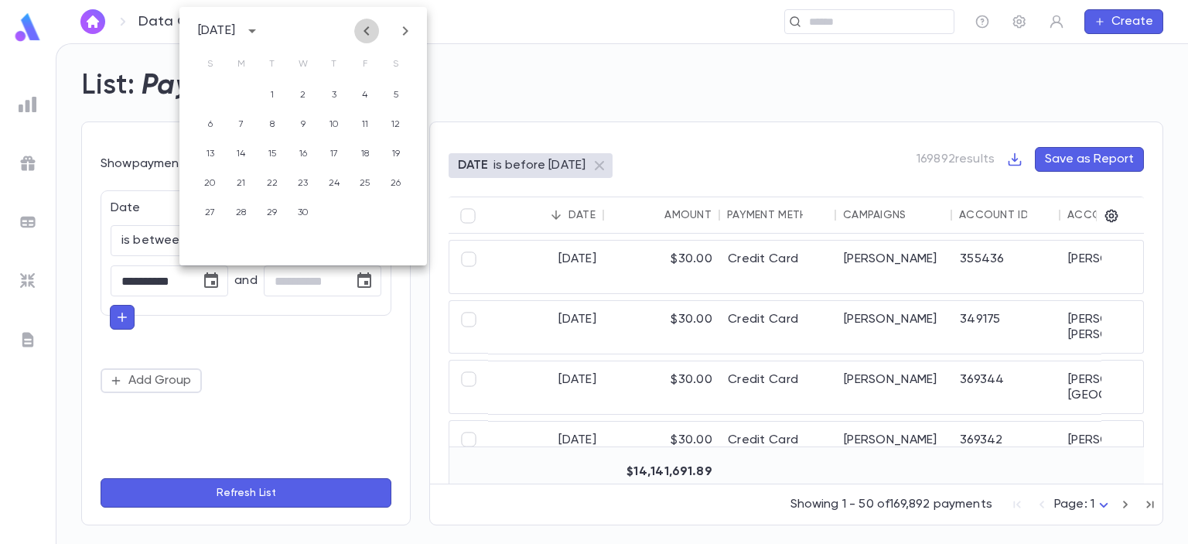
click at [377, 30] on button "Previous month" at bounding box center [366, 31] width 25 height 25
click at [271, 212] on button "31" at bounding box center [272, 213] width 28 height 28
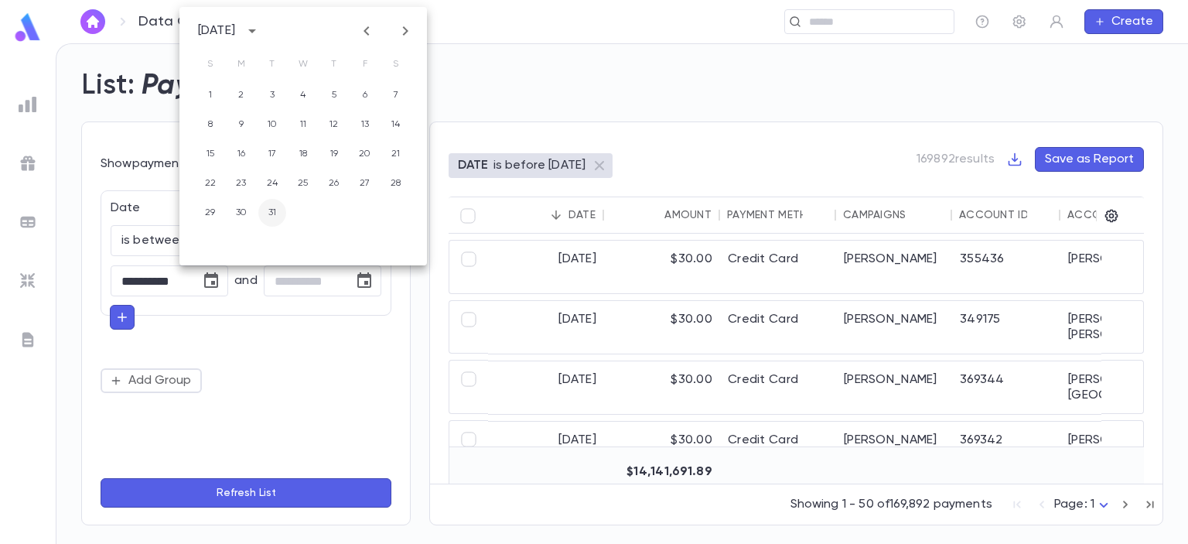
type input "**********"
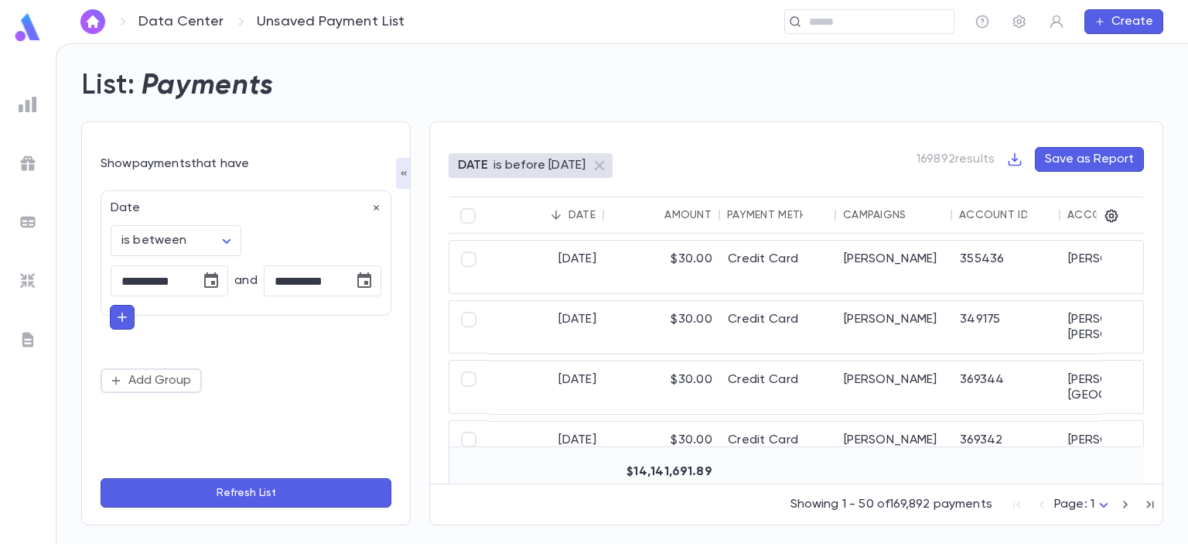
click at [289, 490] on button "Refresh List" at bounding box center [246, 492] width 291 height 29
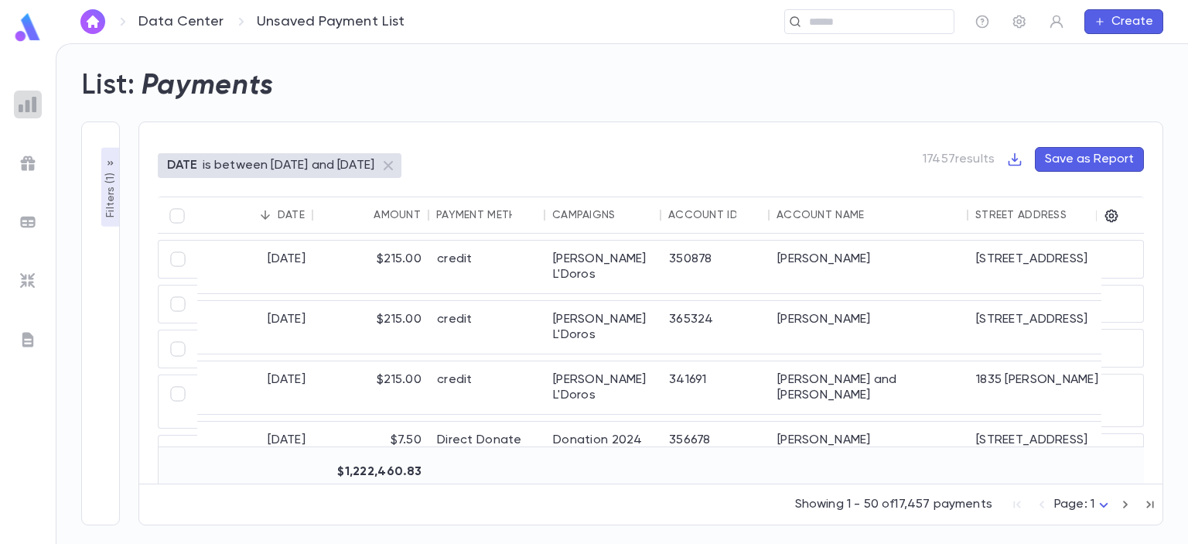
click at [26, 98] on img at bounding box center [28, 104] width 19 height 19
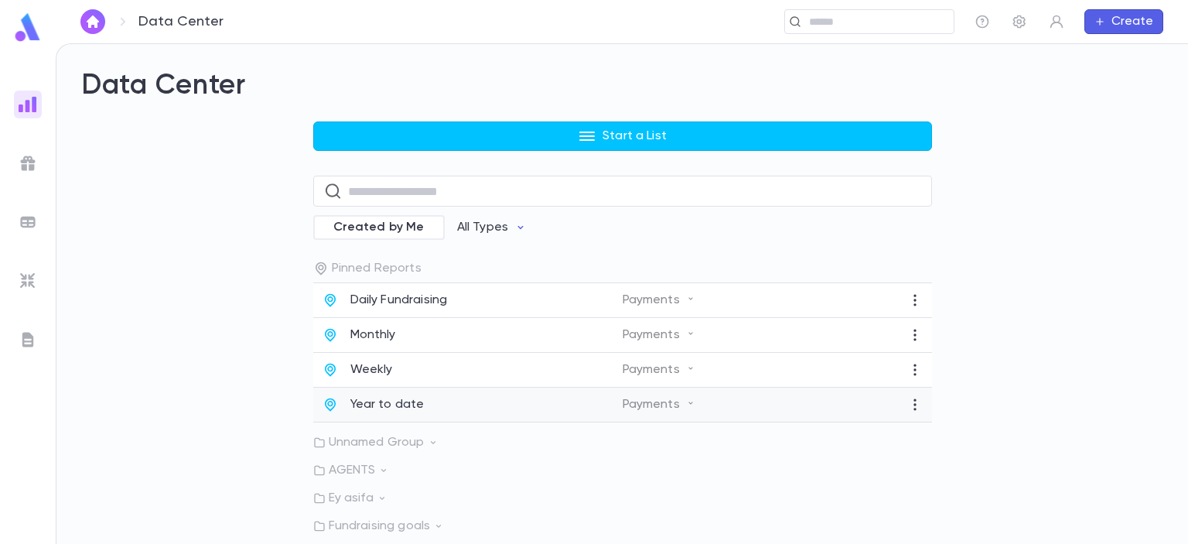
click at [467, 412] on div "Year to date" at bounding box center [473, 404] width 300 height 15
